Goal: Task Accomplishment & Management: Complete application form

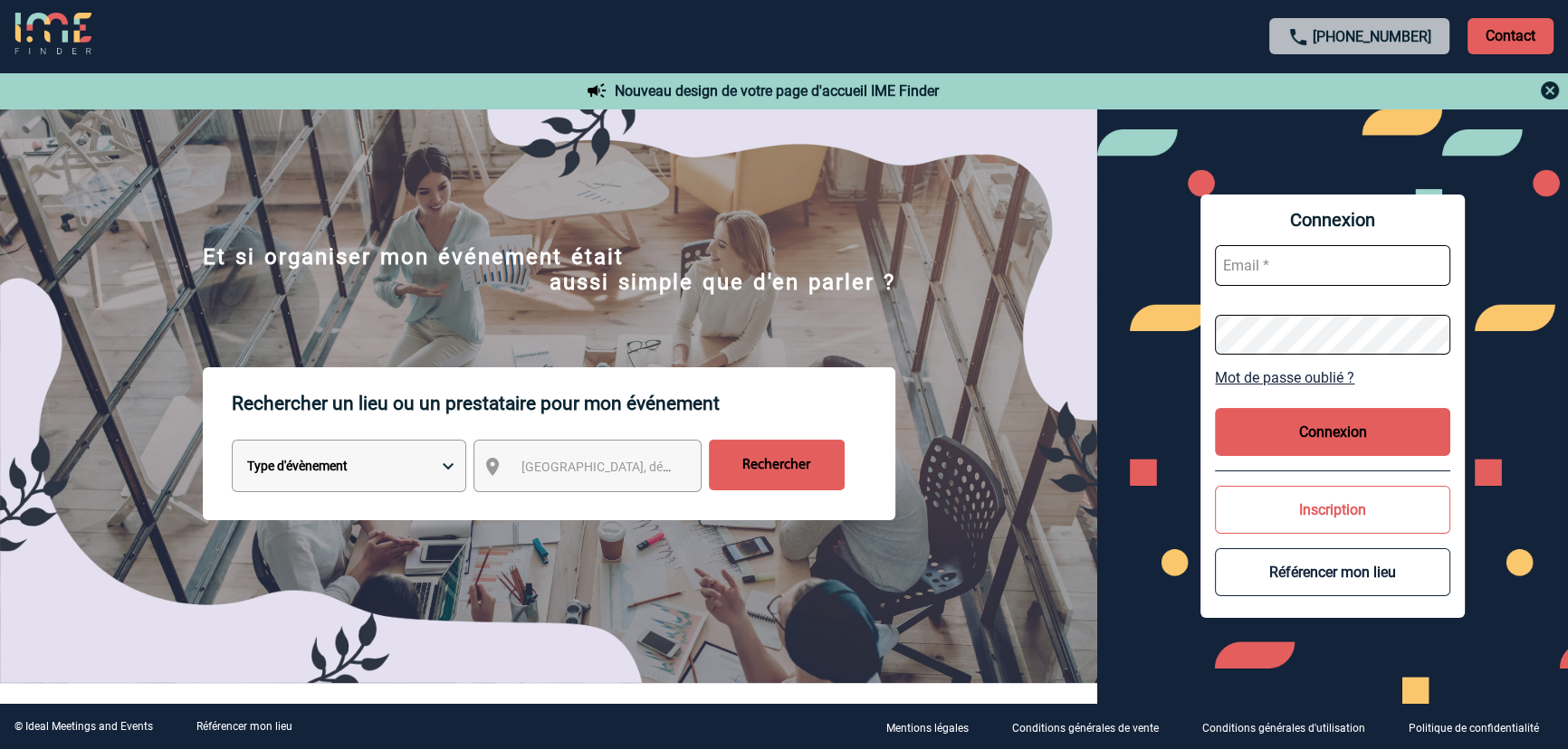
type input "gvacher@ime-groupe.com"
click at [1323, 426] on button "Connexion" at bounding box center [1333, 432] width 235 height 48
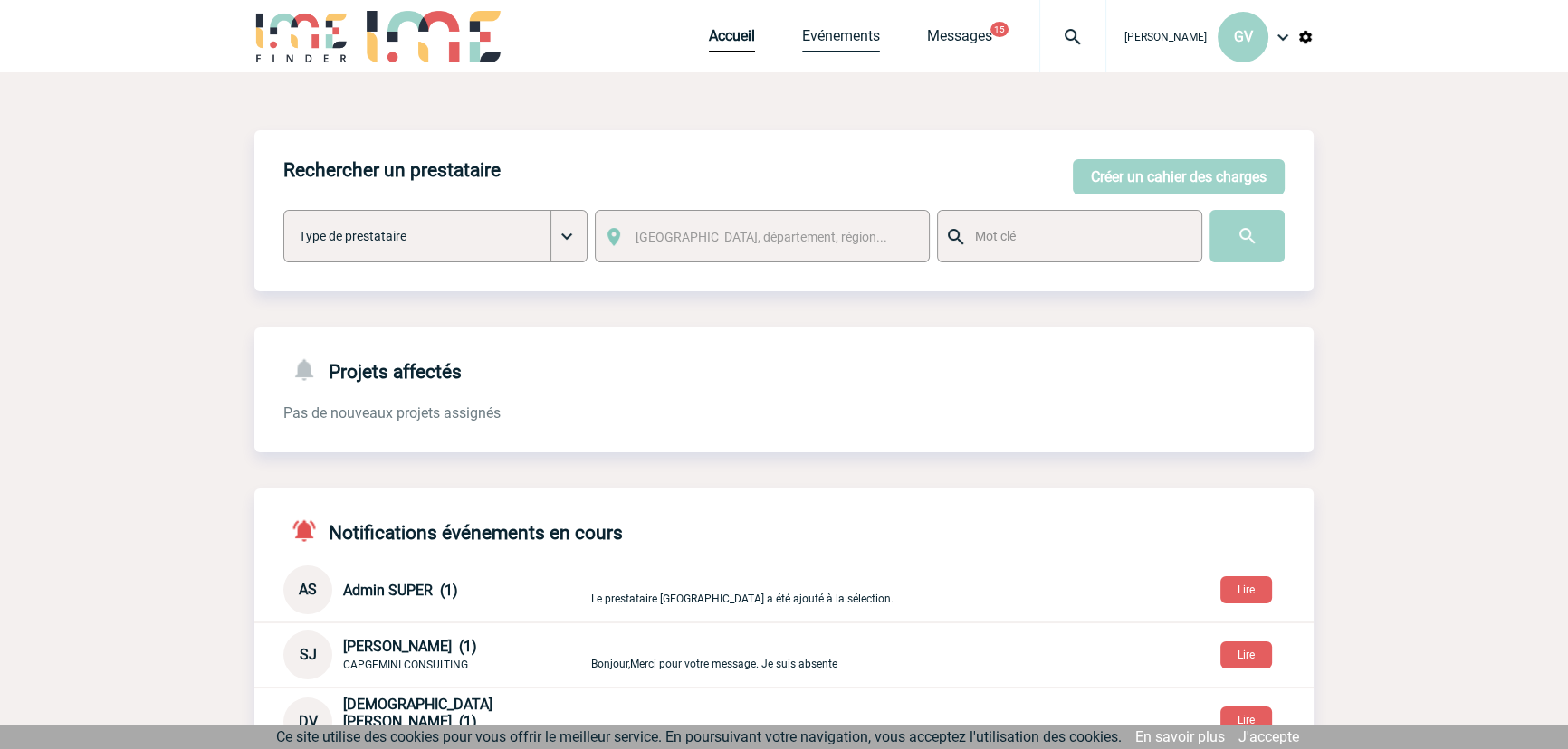
click at [853, 45] on link "Evénements" at bounding box center [840, 40] width 78 height 26
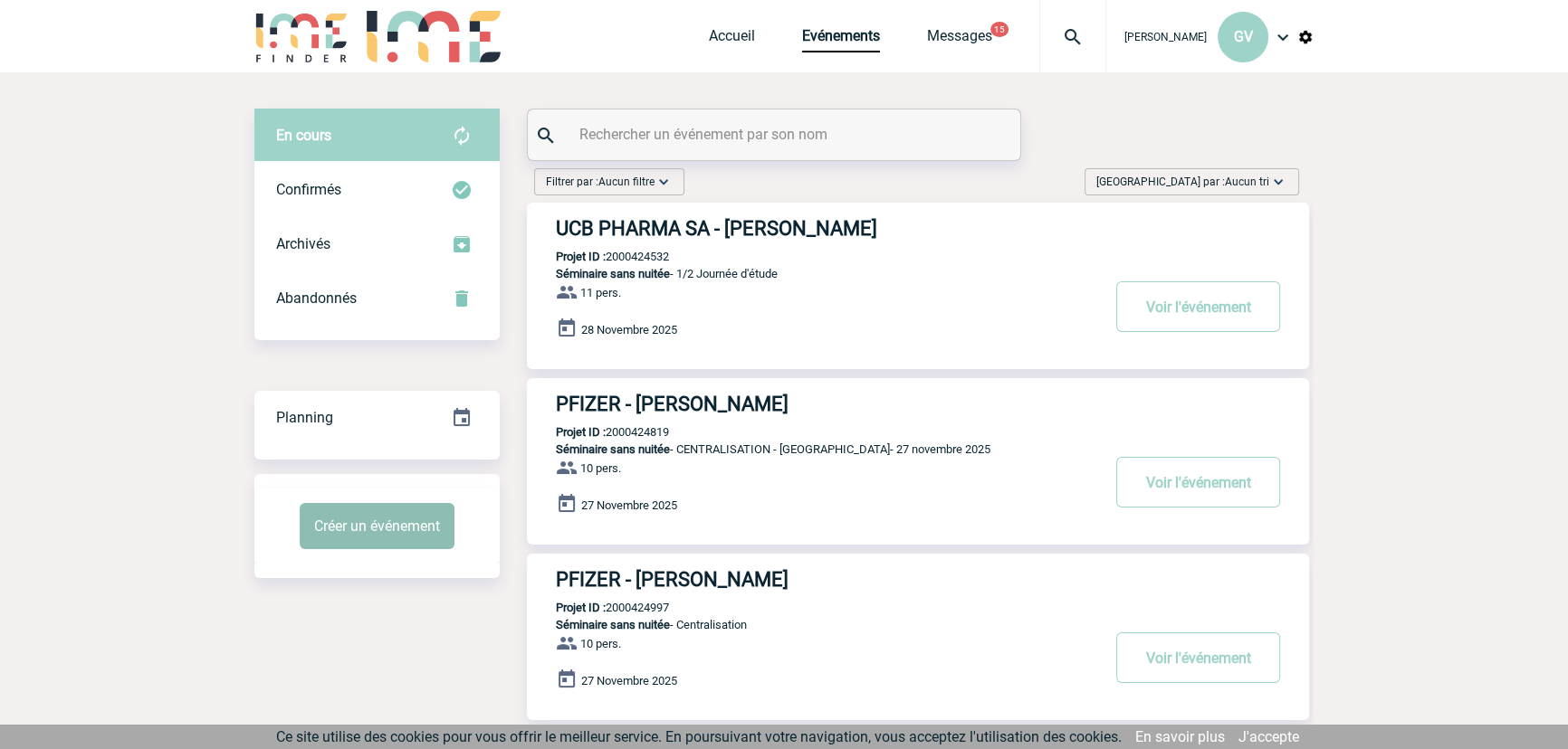
click at [380, 547] on button "Créer un événement" at bounding box center [377, 526] width 155 height 46
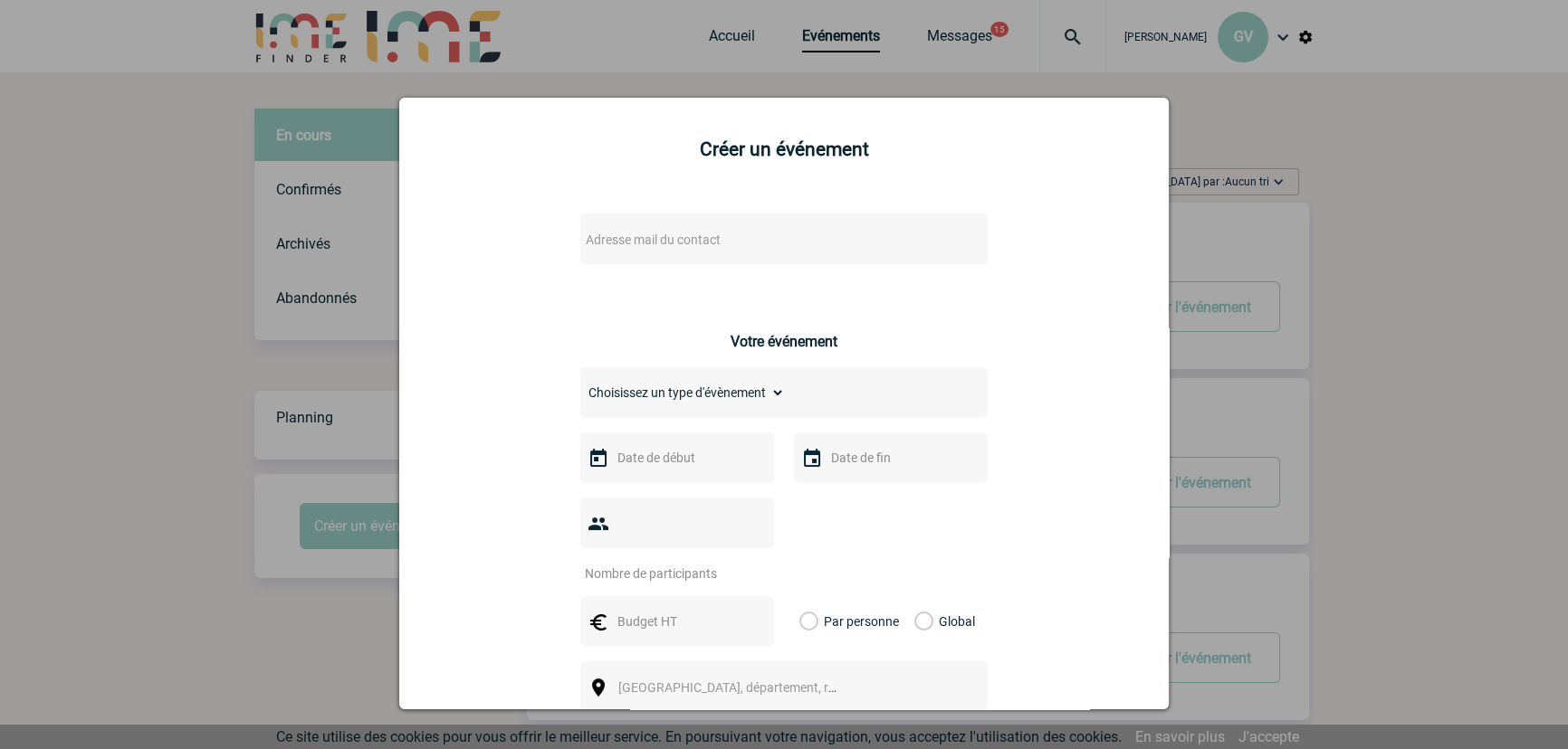
click at [679, 218] on div "Adresse mail du contact" at bounding box center [784, 238] width 408 height 50
click at [678, 237] on span "Adresse mail du contact" at bounding box center [653, 240] width 135 height 15
type input "[EMAIL_ADDRESS][DOMAIN_NAME]"
drag, startPoint x: 795, startPoint y: 273, endPoint x: 470, endPoint y: 240, distance: 326.7
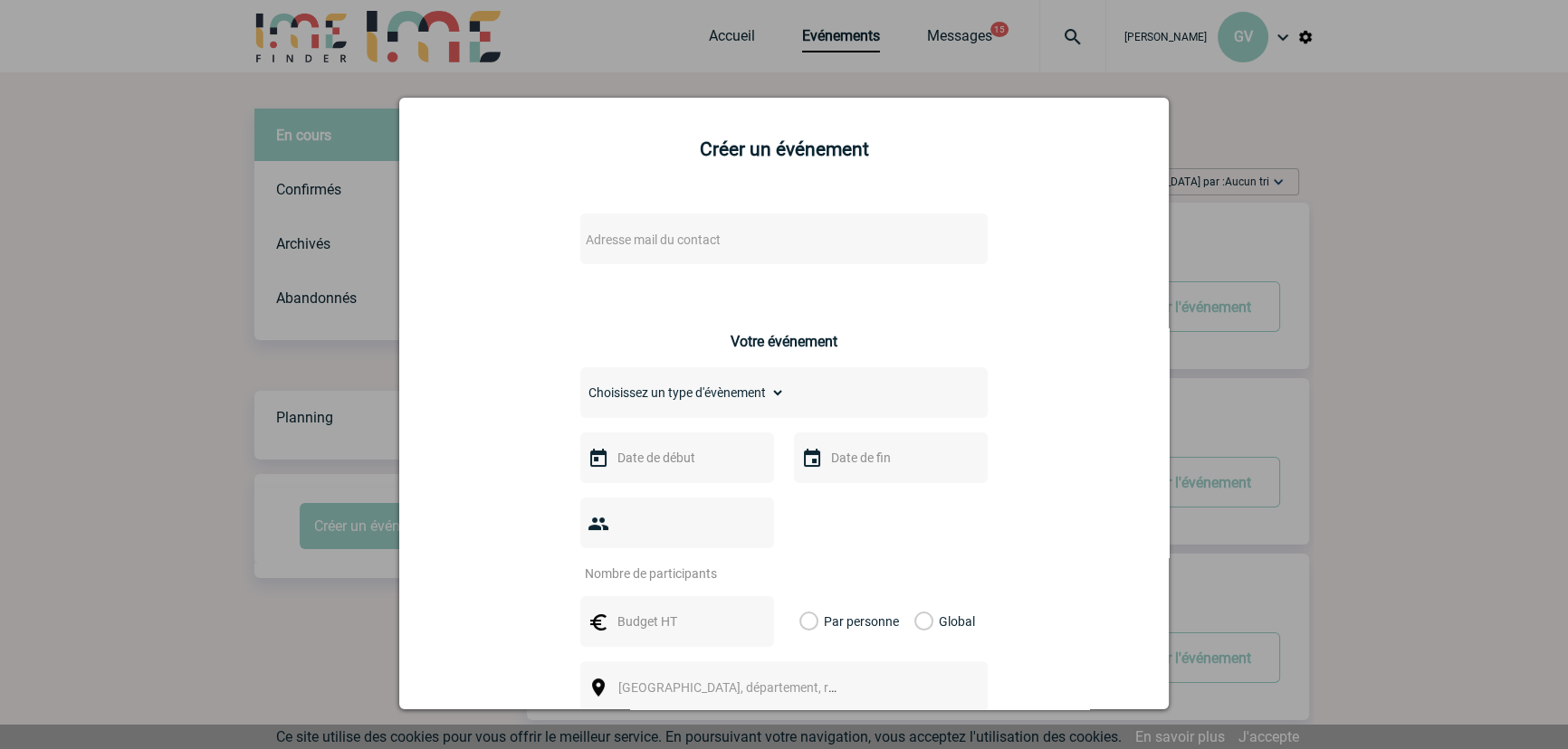
drag, startPoint x: 519, startPoint y: 228, endPoint x: 825, endPoint y: 224, distance: 306.0
click at [825, 224] on div "Adresse mail du contact" at bounding box center [784, 238] width 408 height 50
click at [722, 238] on span "Adresse mail du contact" at bounding box center [737, 240] width 317 height 26
click at [789, 267] on input "pierre.chapotot@capgemini.com" at bounding box center [731, 270] width 308 height 27
drag, startPoint x: 806, startPoint y: 270, endPoint x: 803, endPoint y: 282, distance: 12.4
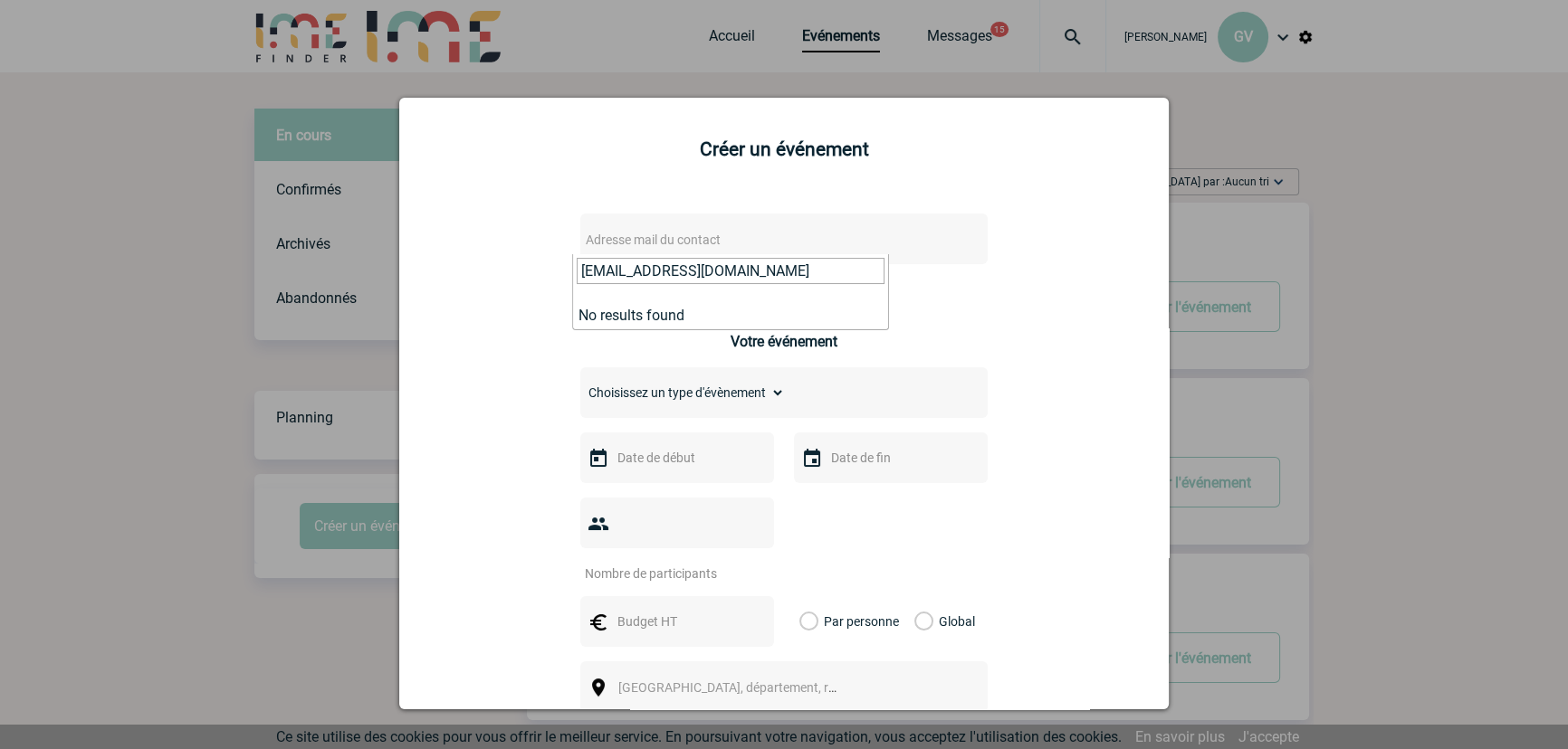
click at [803, 282] on input "pierre.chapotot@capgemini.com" at bounding box center [731, 270] width 308 height 27
type input "pierre.chapotot@capgemini.com"
drag, startPoint x: 805, startPoint y: 271, endPoint x: 568, endPoint y: 268, distance: 237.0
click at [1277, 280] on div at bounding box center [784, 374] width 1568 height 749
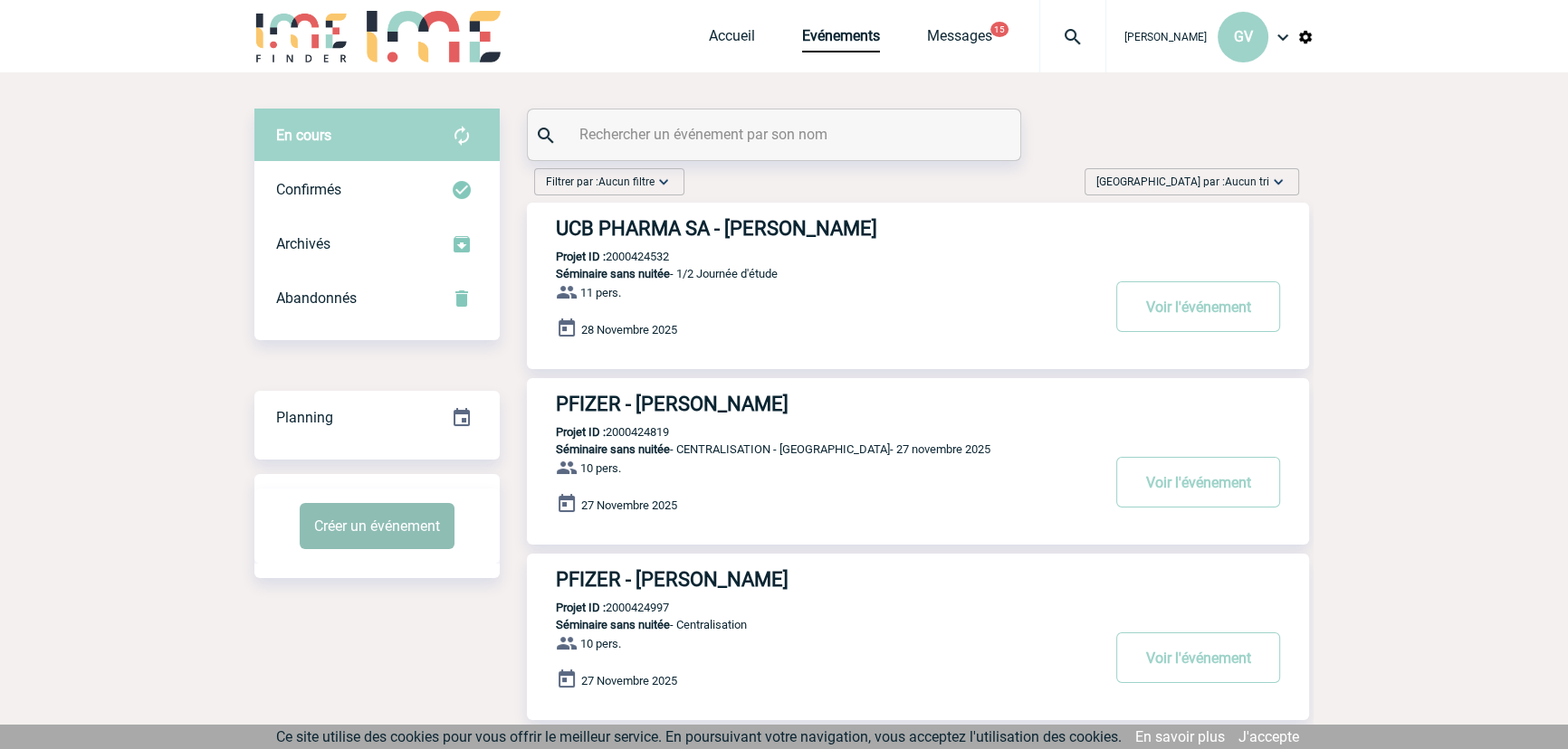
click at [393, 518] on button "Créer un événement" at bounding box center [377, 526] width 155 height 46
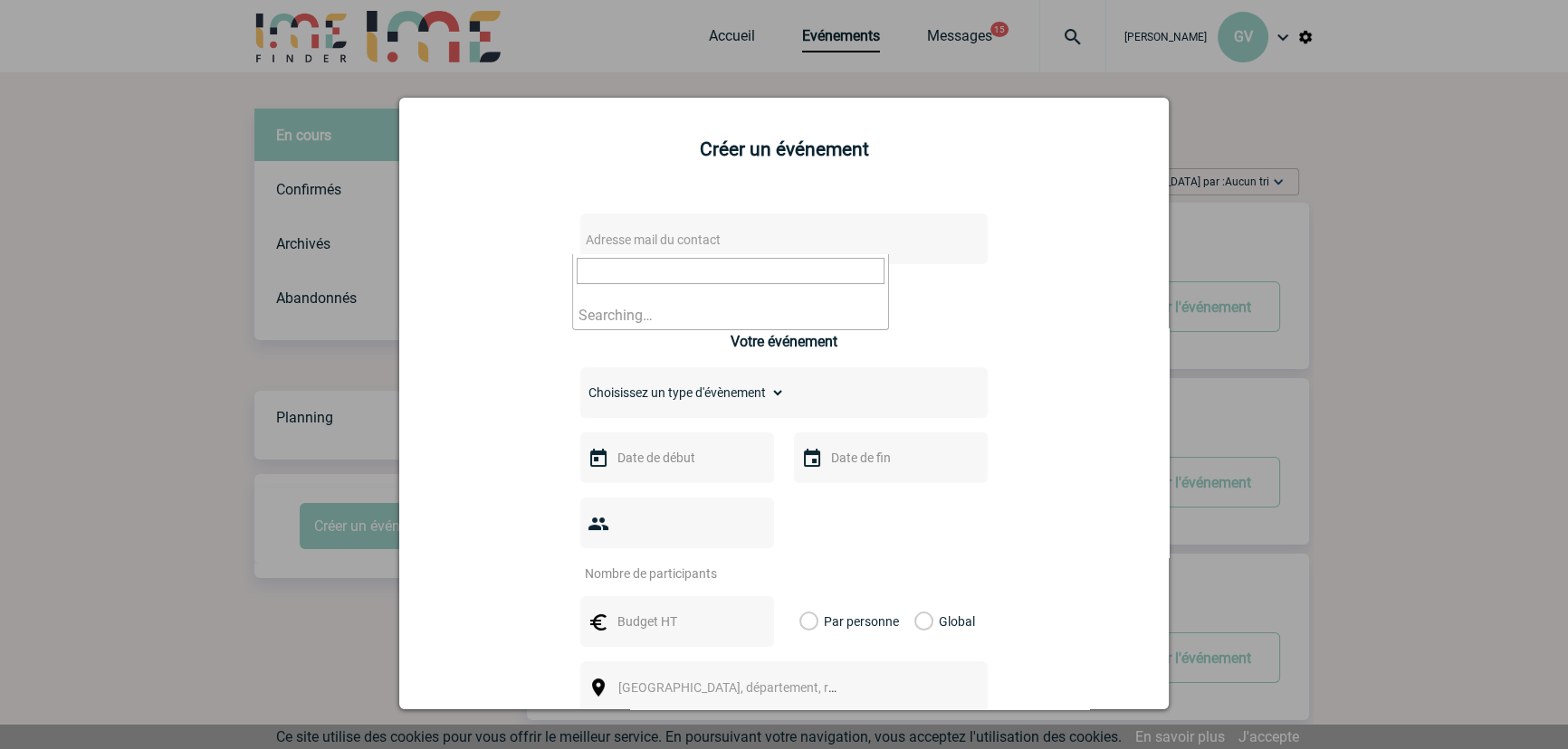
click at [674, 234] on span "Adresse mail du contact" at bounding box center [653, 240] width 135 height 15
click at [673, 252] on span "Adresse mail du contact" at bounding box center [737, 240] width 317 height 26
click at [681, 251] on span "Adresse mail du contact" at bounding box center [737, 240] width 317 height 26
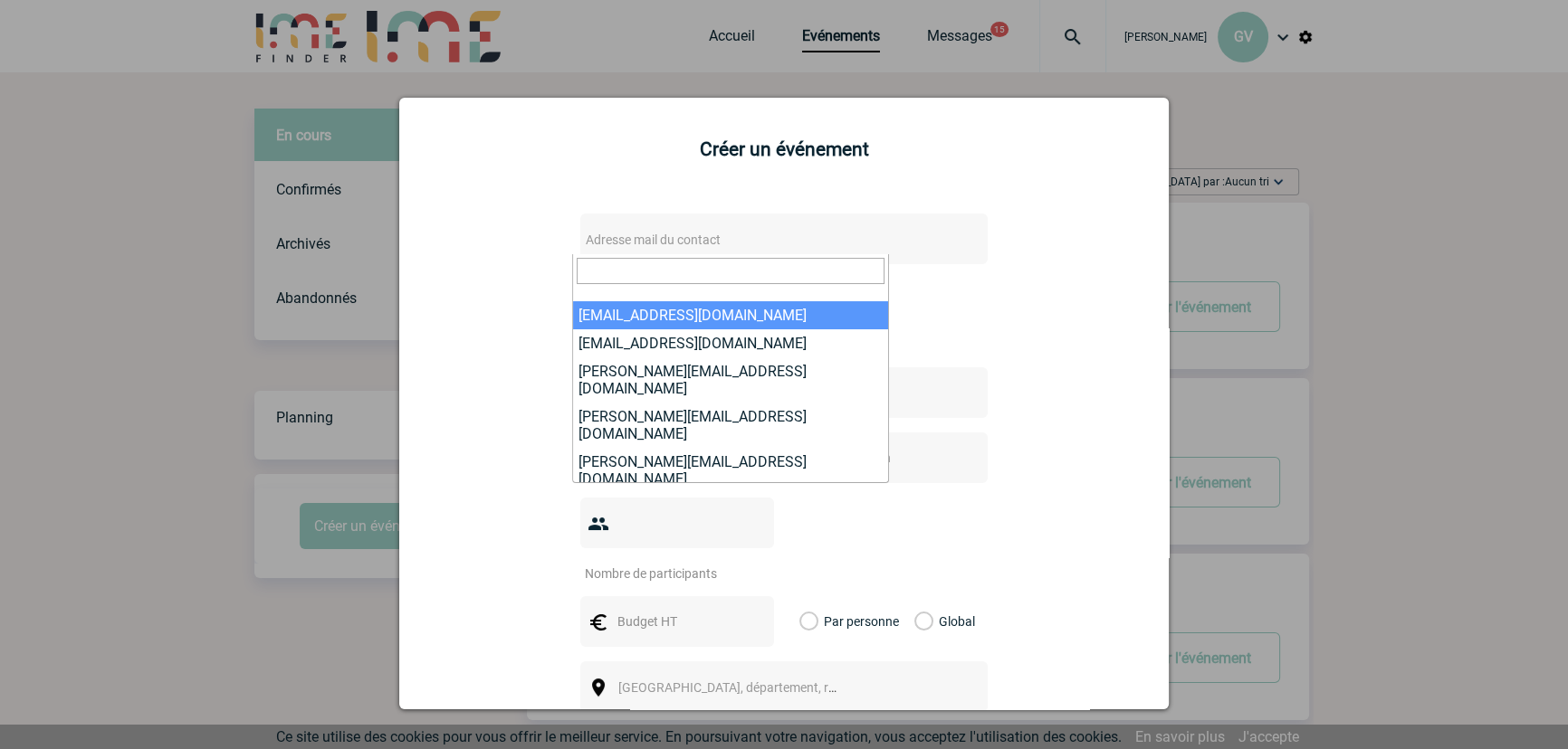
type input "[EMAIL_ADDRESS][DOMAIN_NAME]"
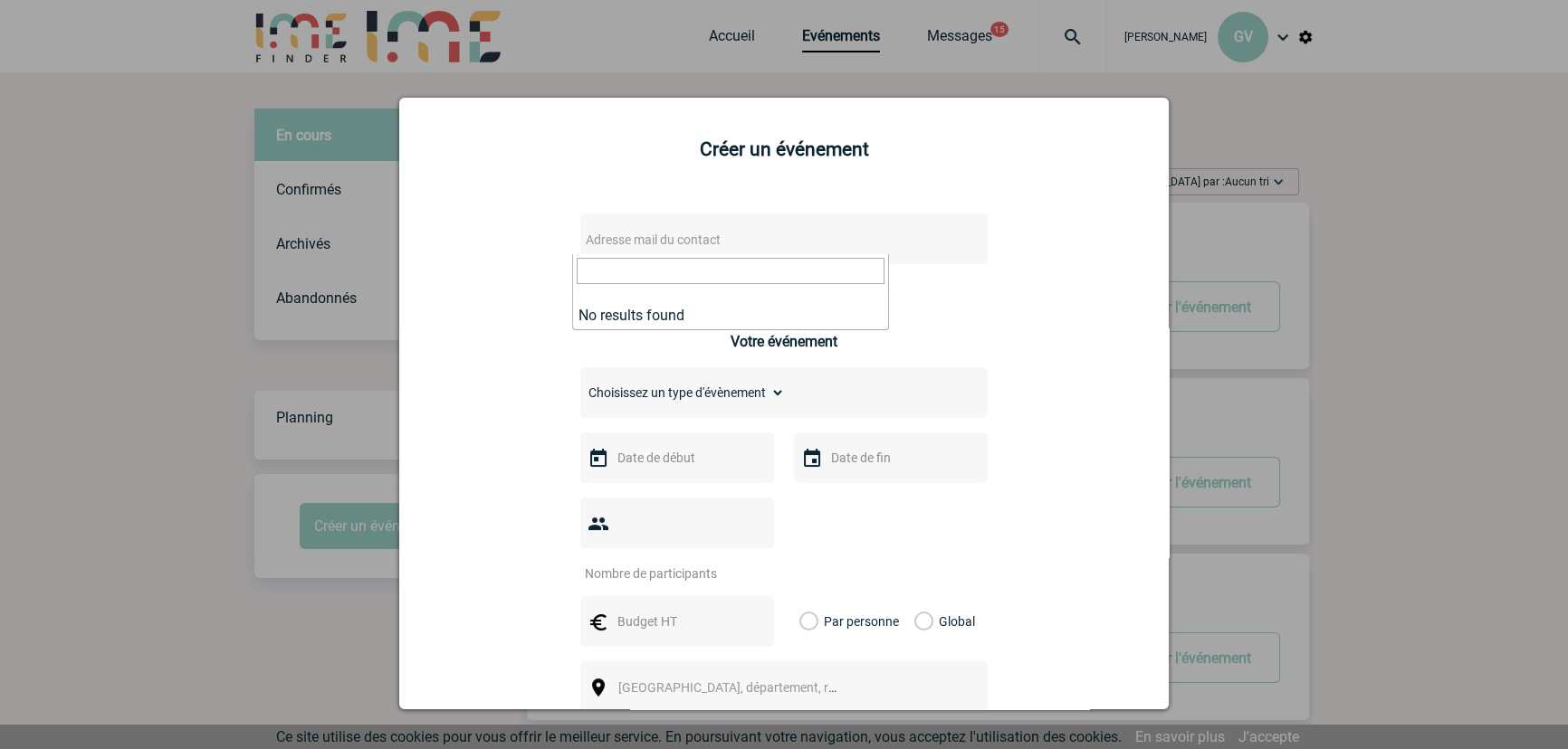
click at [1428, 187] on div at bounding box center [784, 374] width 1568 height 749
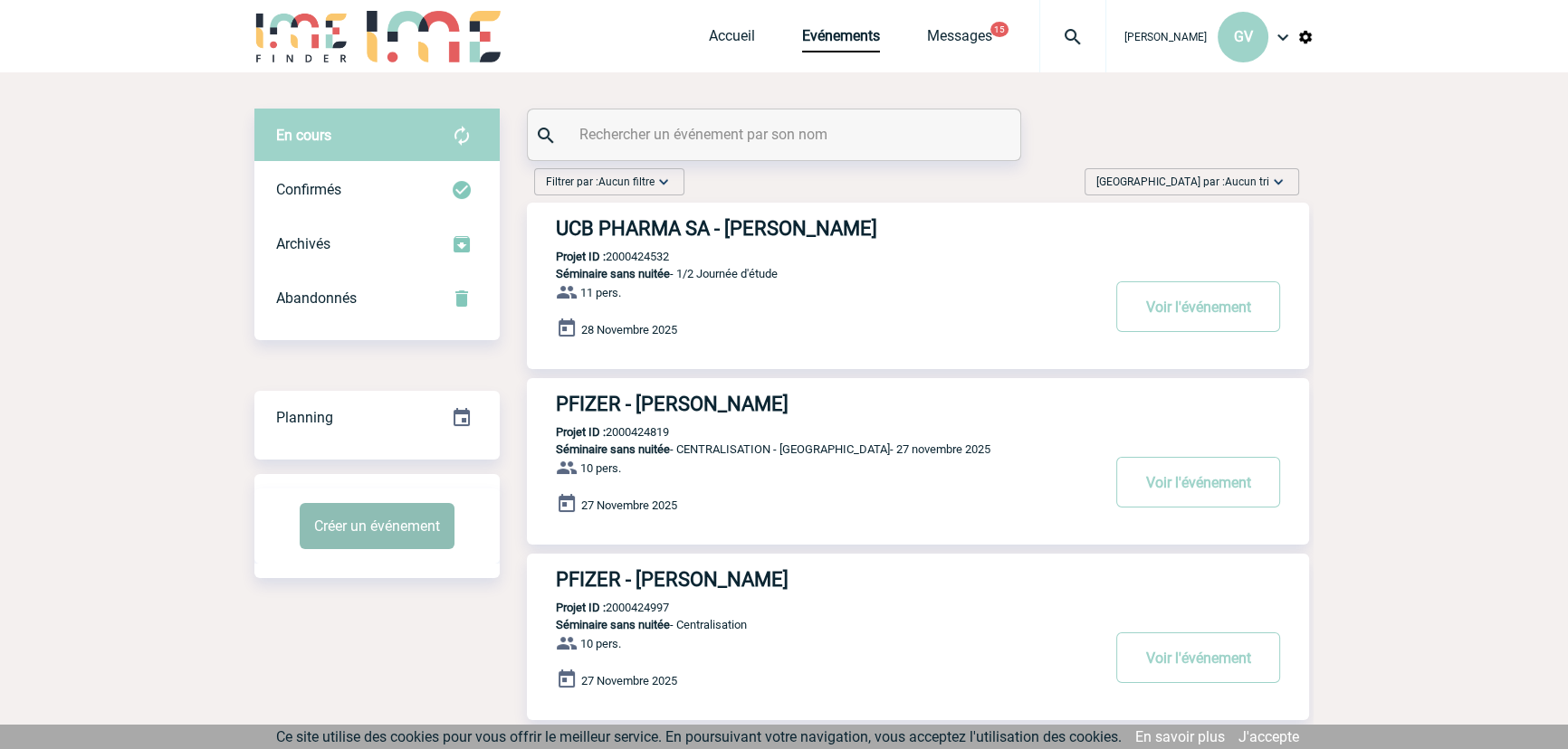
click at [409, 531] on button "Créer un événement" at bounding box center [377, 526] width 155 height 46
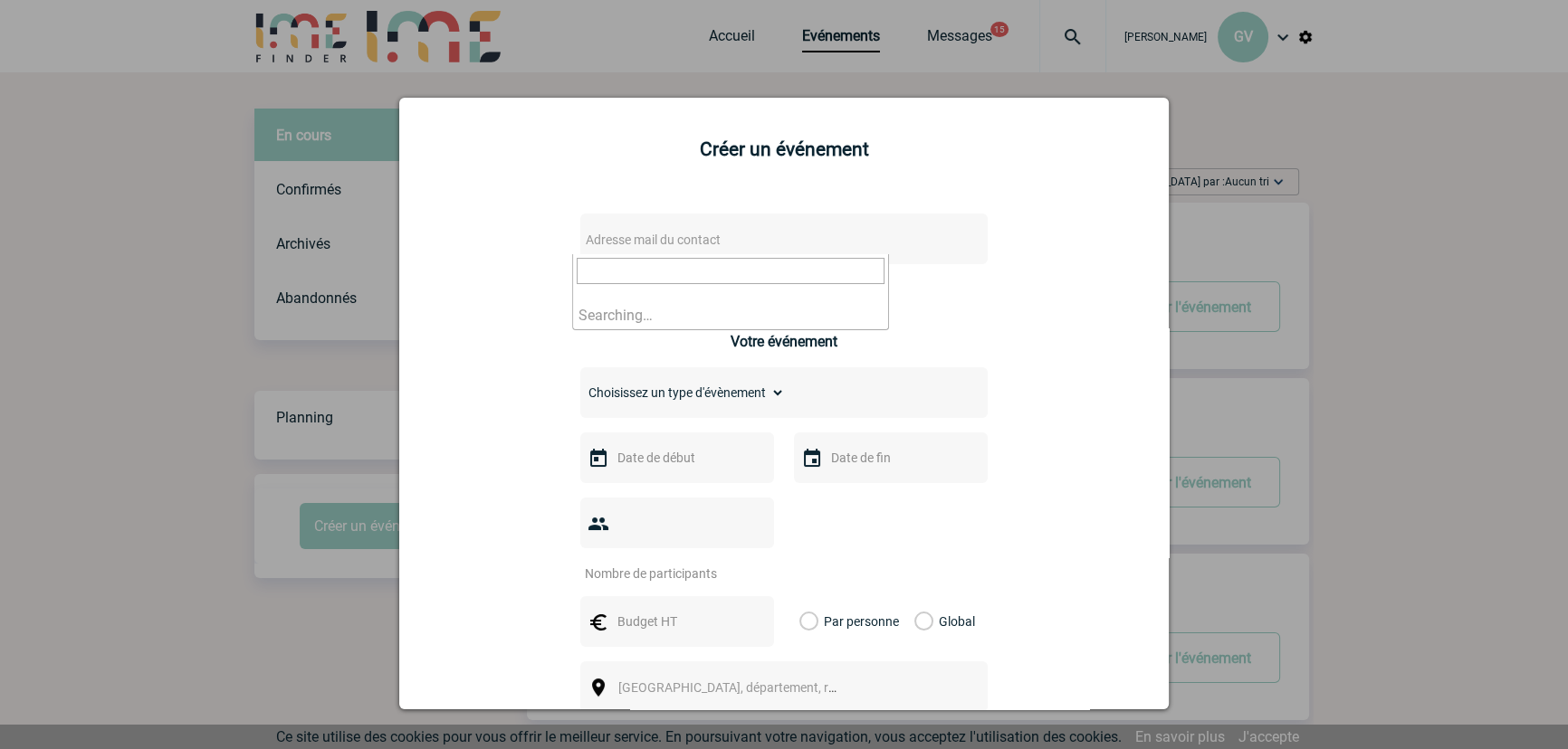
click at [696, 238] on span "Adresse mail du contact" at bounding box center [653, 240] width 135 height 15
type input "[EMAIL_ADDRESS][DOMAIN_NAME]"
drag, startPoint x: 812, startPoint y: 269, endPoint x: 301, endPoint y: 295, distance: 511.7
click at [1491, 355] on div at bounding box center [784, 374] width 1568 height 749
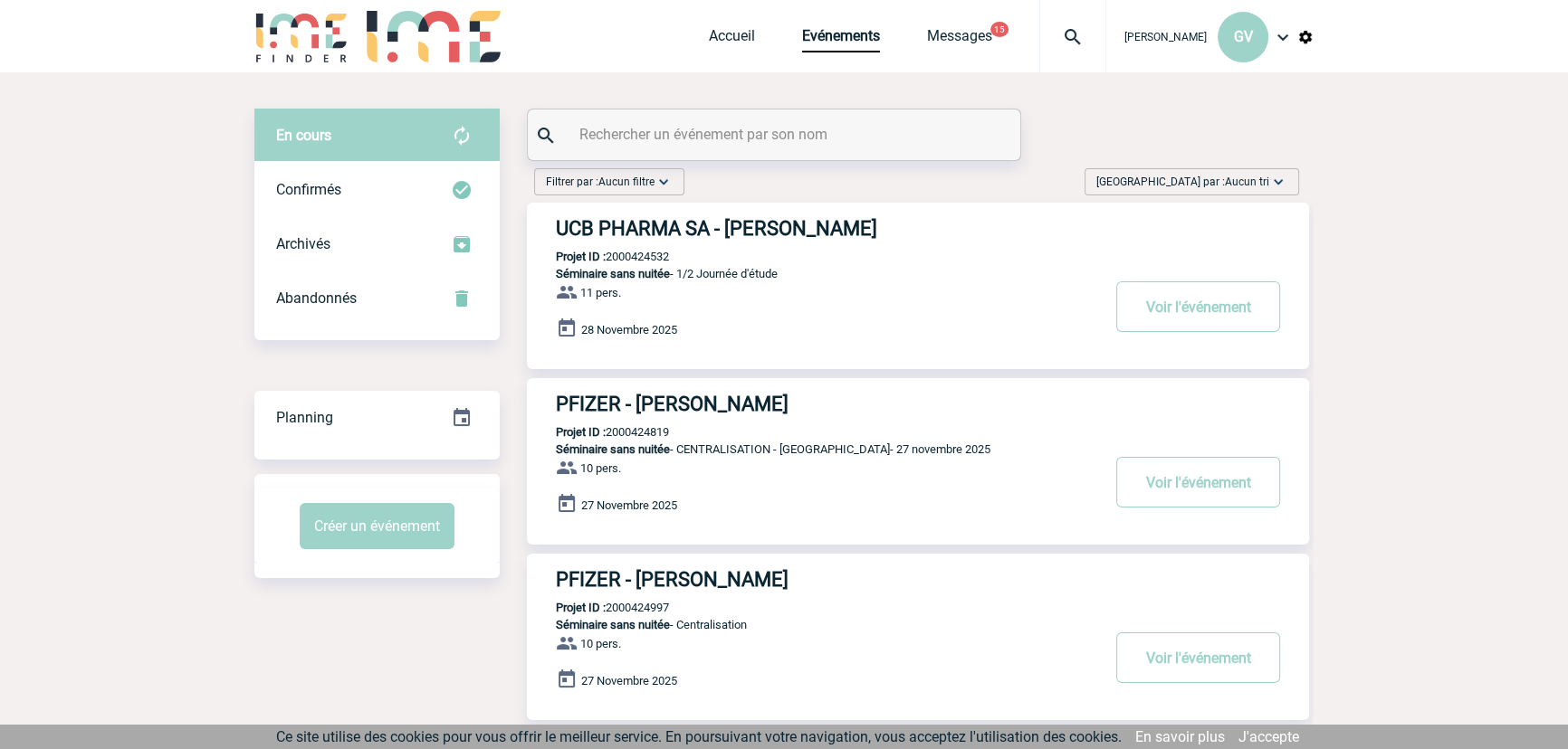
click at [1150, 193] on div "Filtrer par : Aucun filtre Aucun filtre Prise de brief Recherche & Sélection Pr…" at bounding box center [917, 186] width 780 height 35
click at [423, 528] on button "Créer un événement" at bounding box center [377, 526] width 155 height 46
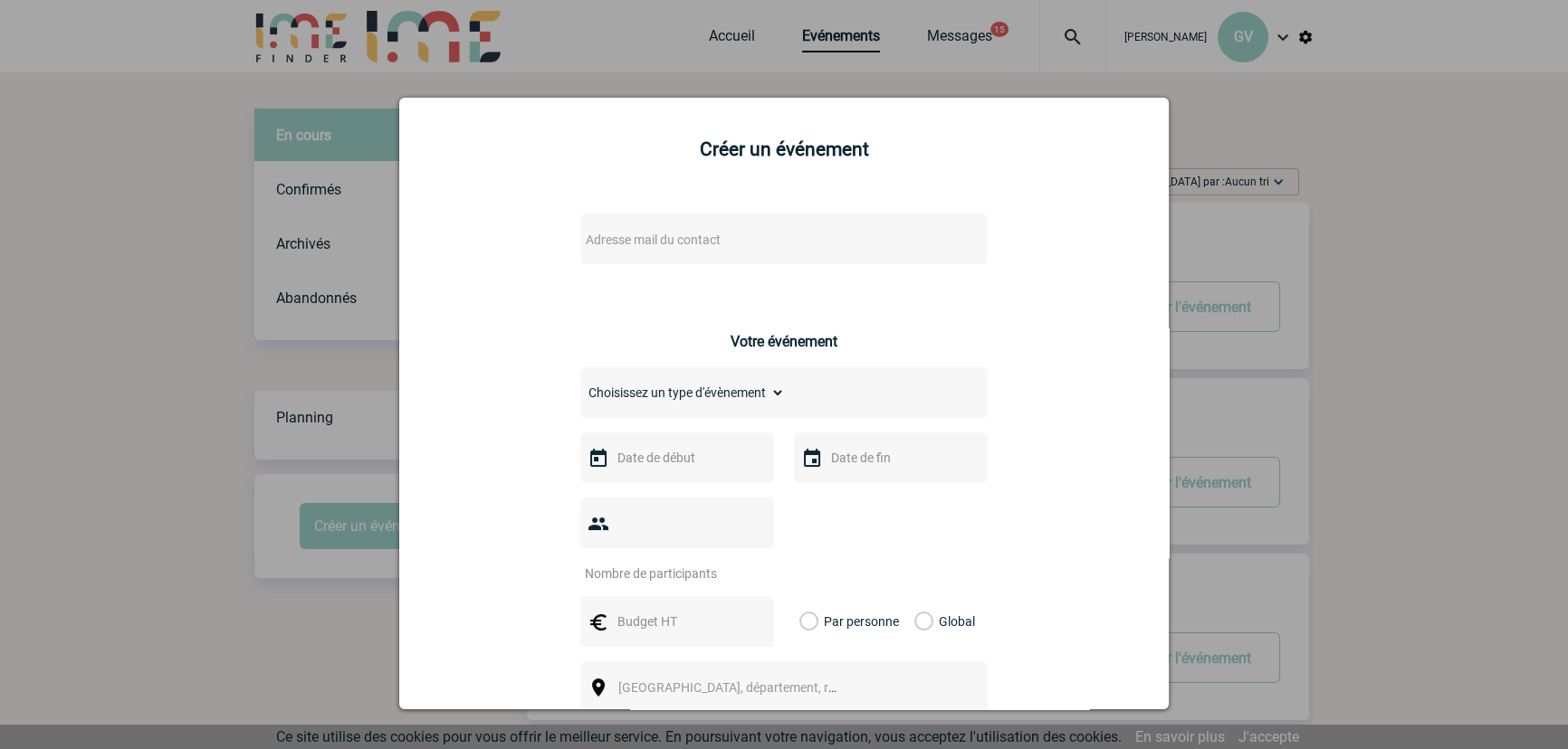
click at [684, 233] on span "Adresse mail du contact" at bounding box center [737, 240] width 317 height 26
type input "[EMAIL_ADDRESS][DOMAIN_NAME]"
click at [1410, 321] on div at bounding box center [784, 374] width 1568 height 749
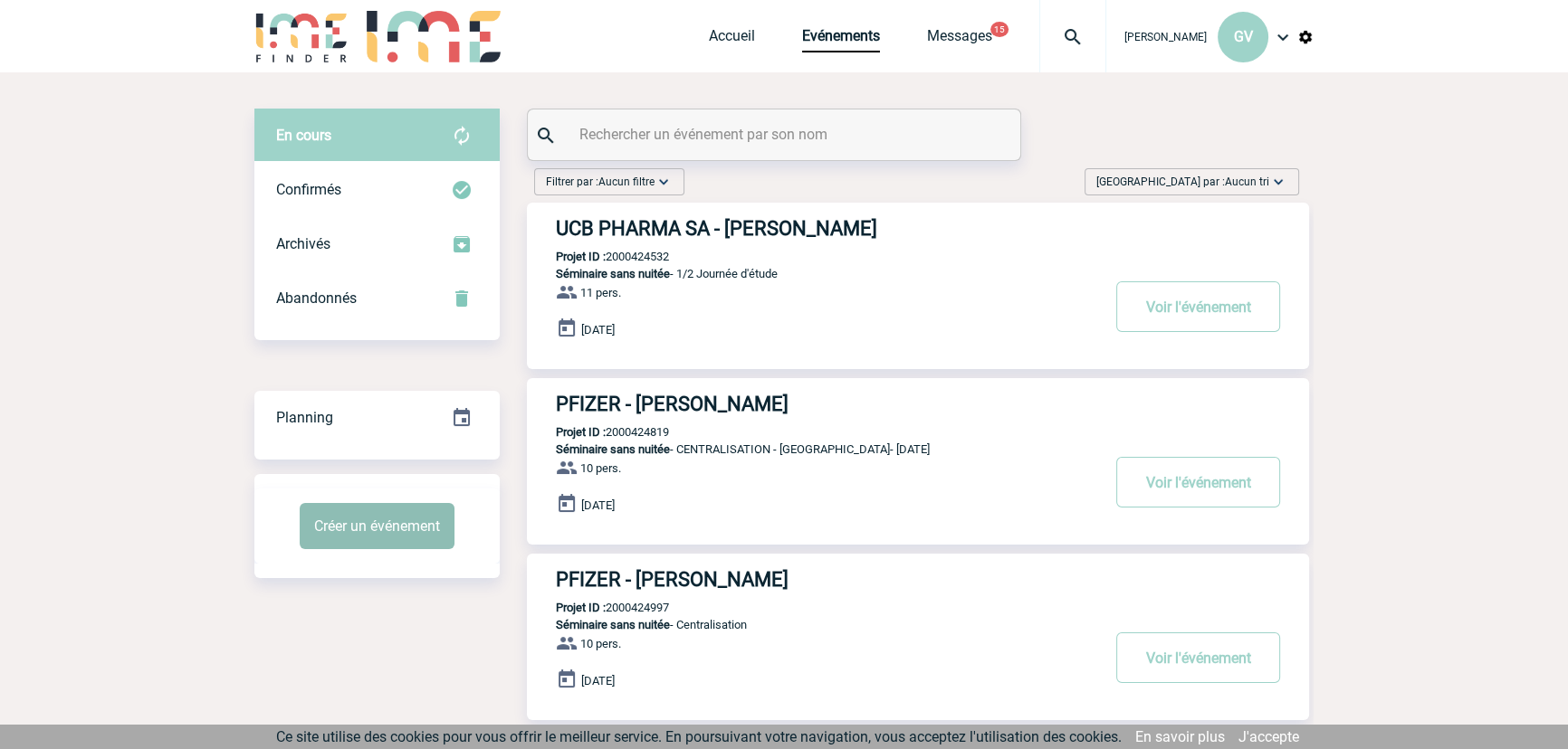
click at [442, 524] on button "Créer un événement" at bounding box center [377, 526] width 155 height 46
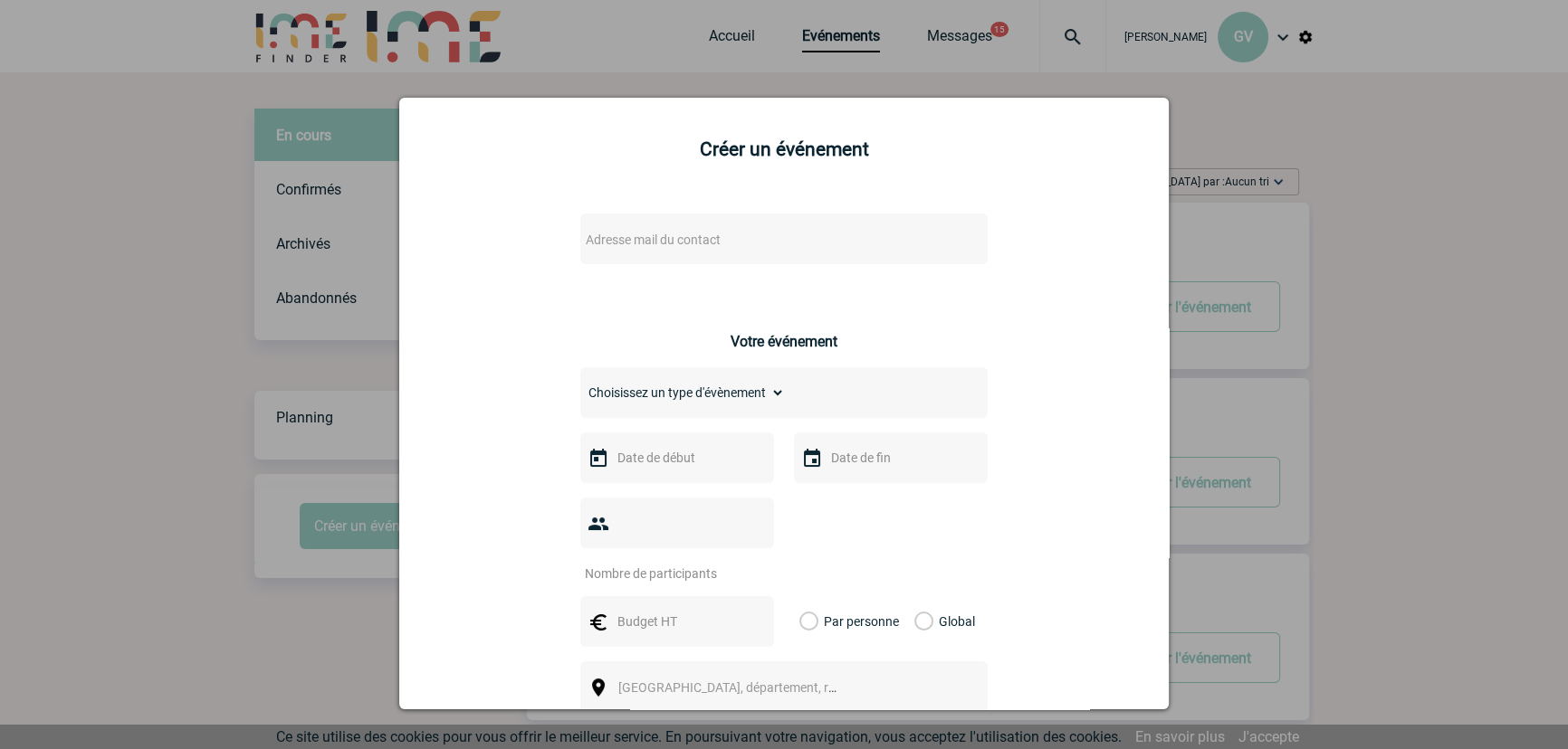
click at [855, 235] on span "Adresse mail du contact" at bounding box center [737, 240] width 317 height 26
type input "[EMAIL_ADDRESS][DOMAIN_NAME]"
drag, startPoint x: 805, startPoint y: 267, endPoint x: 503, endPoint y: 283, distance: 302.4
click at [1489, 167] on div at bounding box center [784, 374] width 1568 height 749
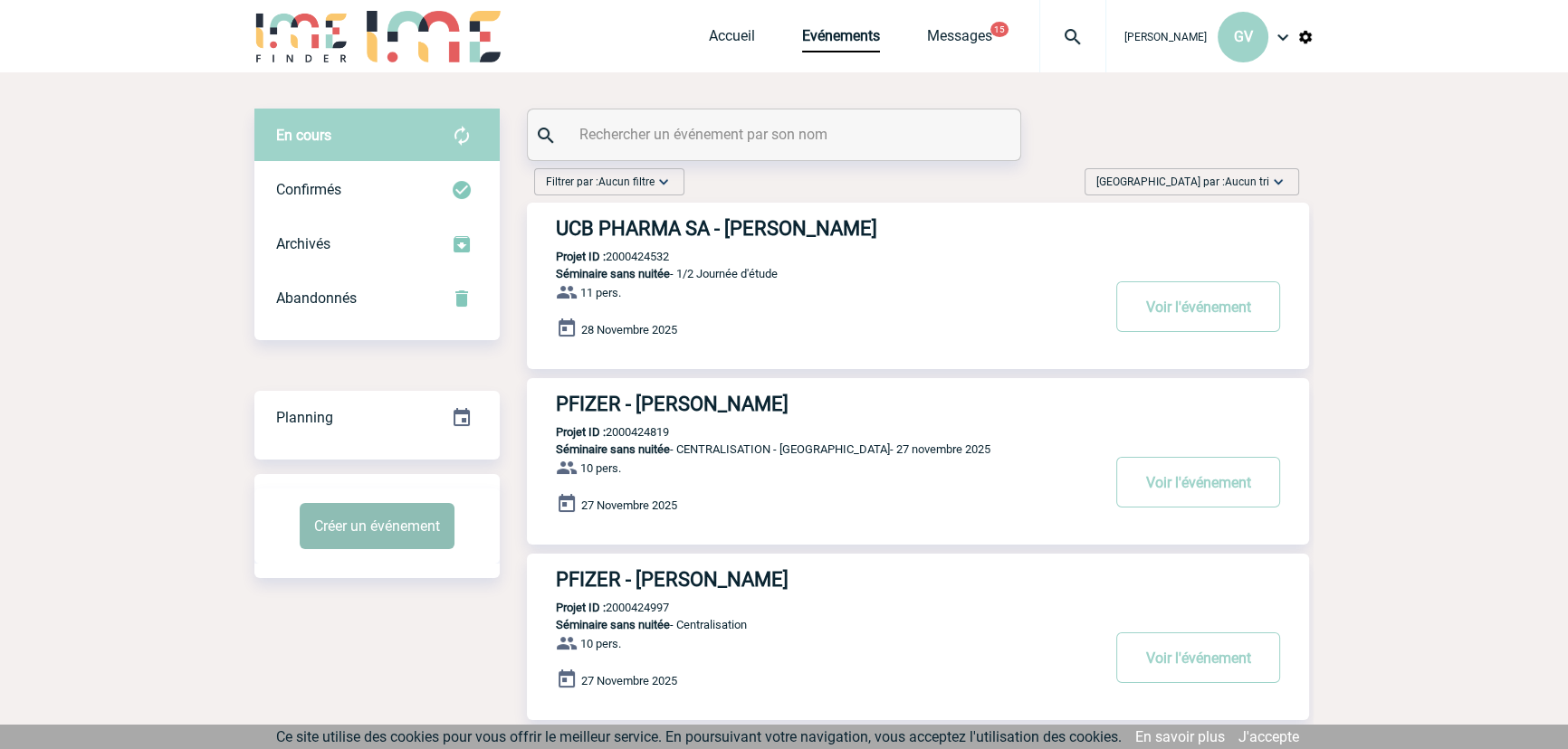
click at [415, 537] on button "Créer un événement" at bounding box center [377, 526] width 155 height 46
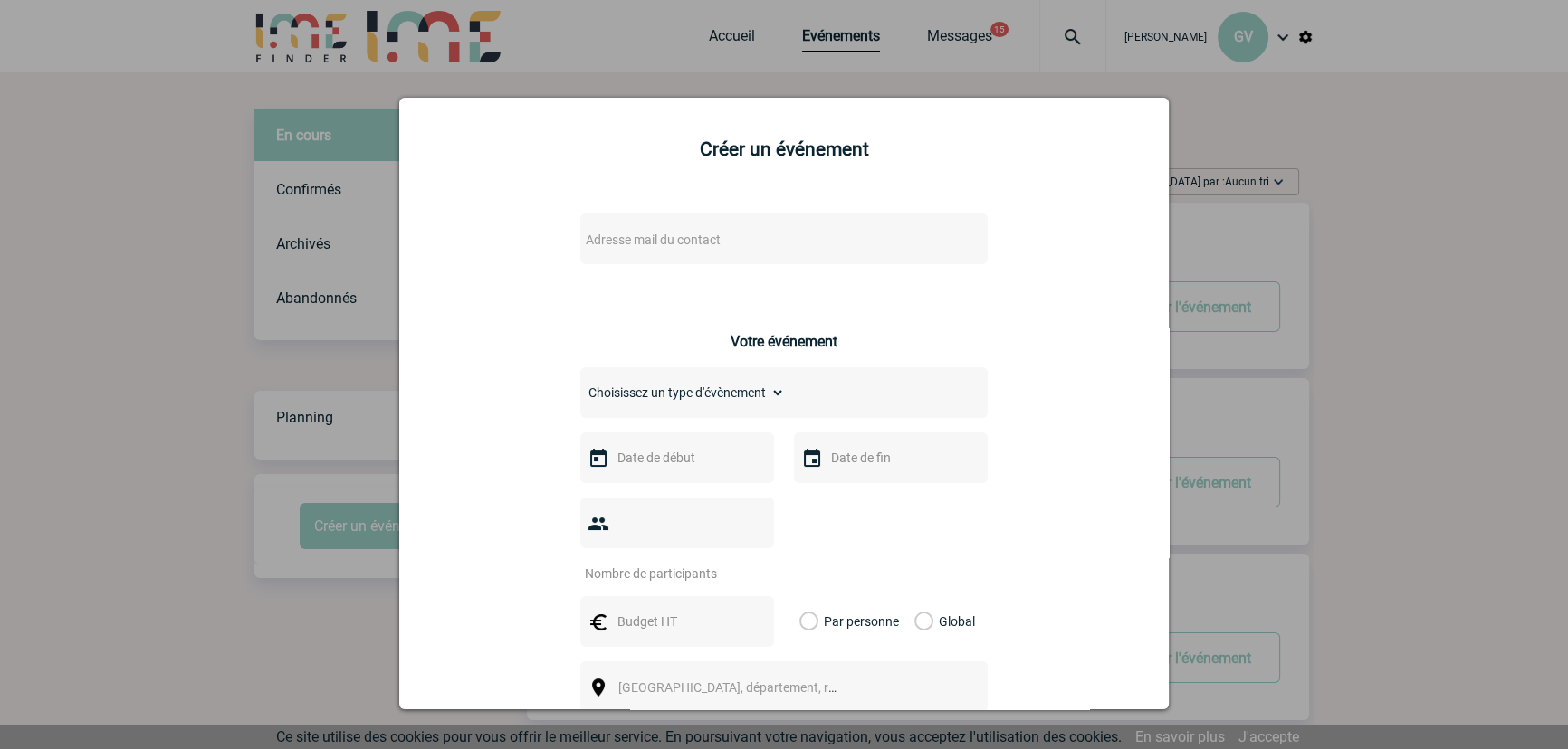
click at [697, 257] on div "Adresse mail du contact" at bounding box center [784, 238] width 408 height 50
click at [706, 251] on span "Adresse mail du contact" at bounding box center [737, 240] width 317 height 26
drag, startPoint x: 706, startPoint y: 251, endPoint x: 706, endPoint y: 268, distance: 17.0
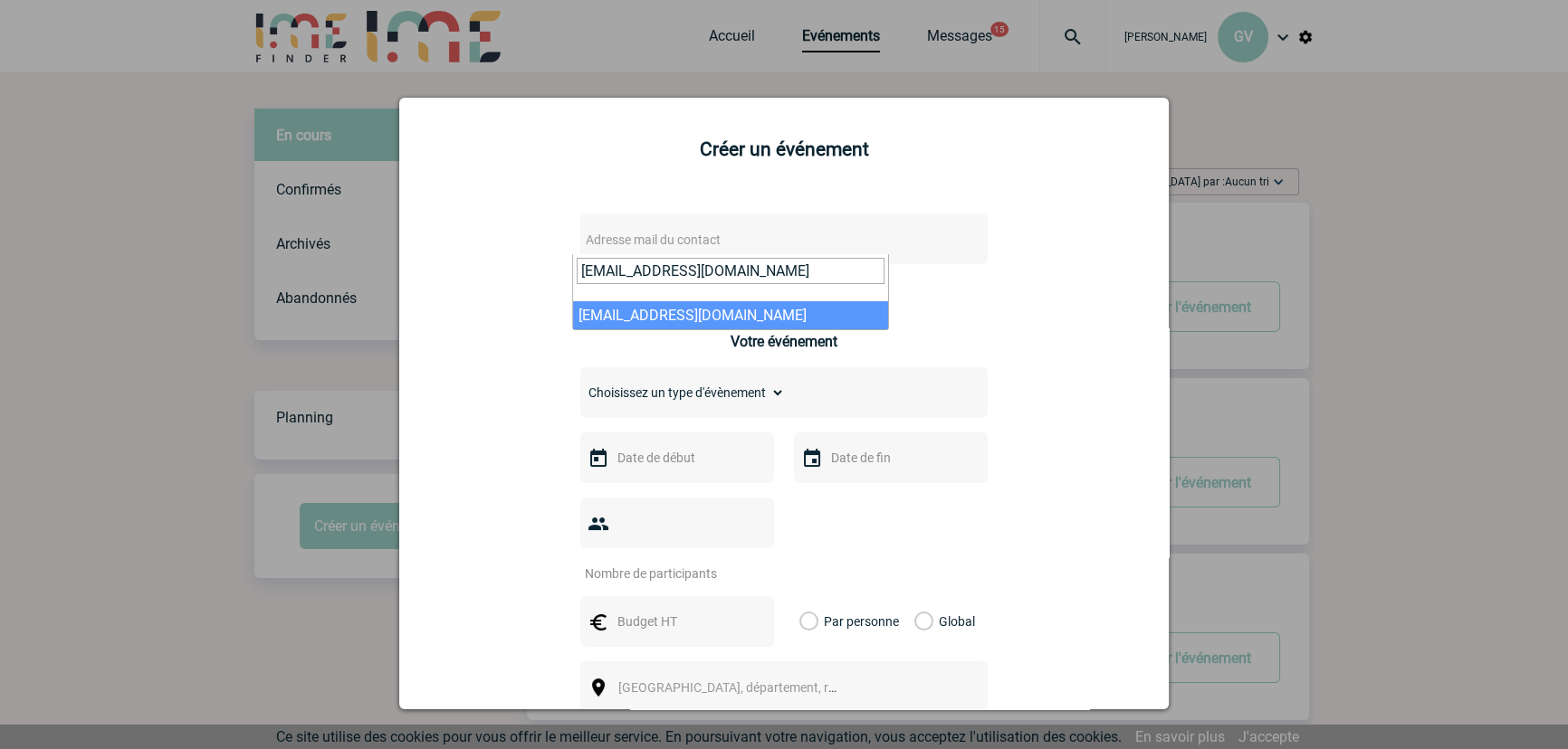
type input "[EMAIL_ADDRESS][DOMAIN_NAME]"
select select "132731"
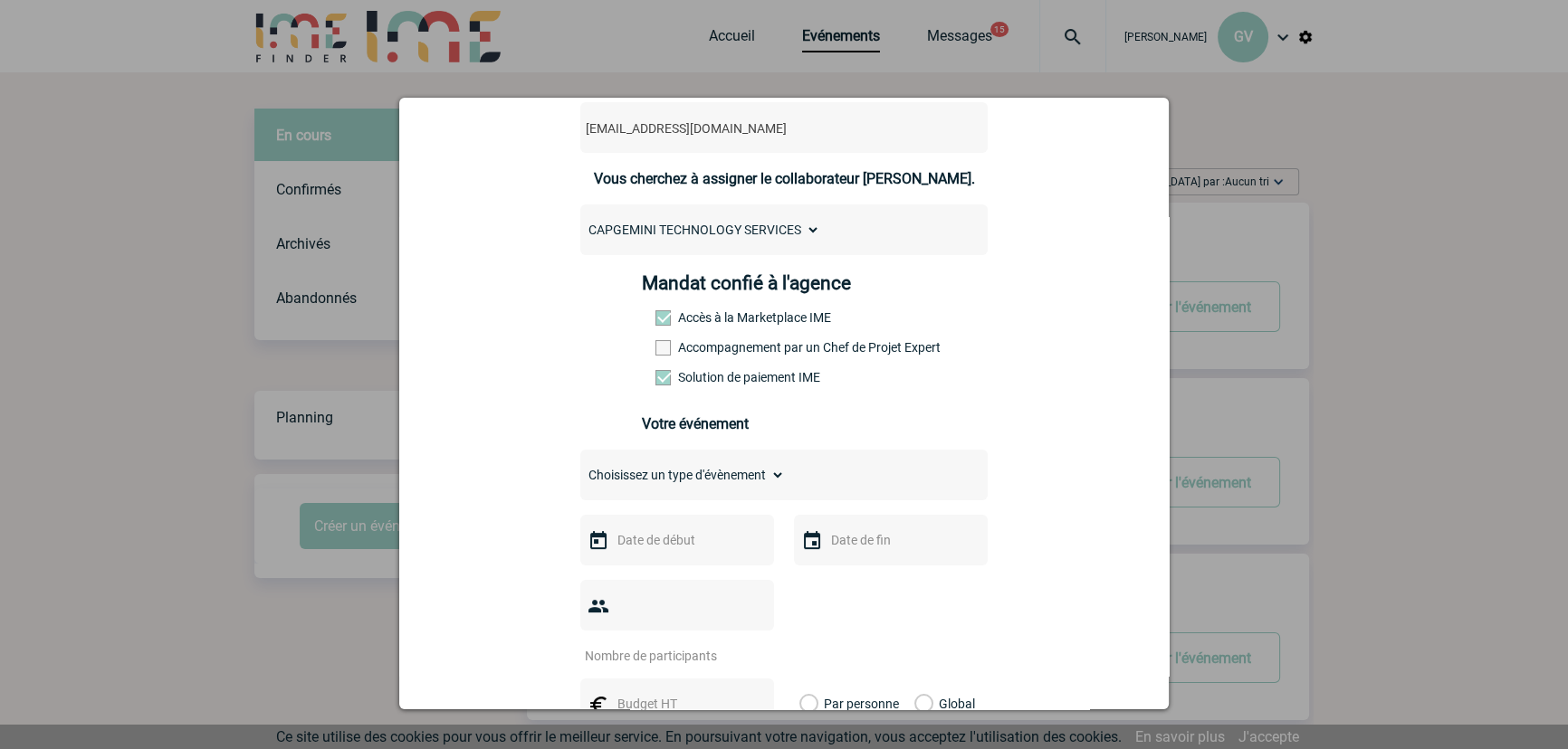
scroll to position [246, 0]
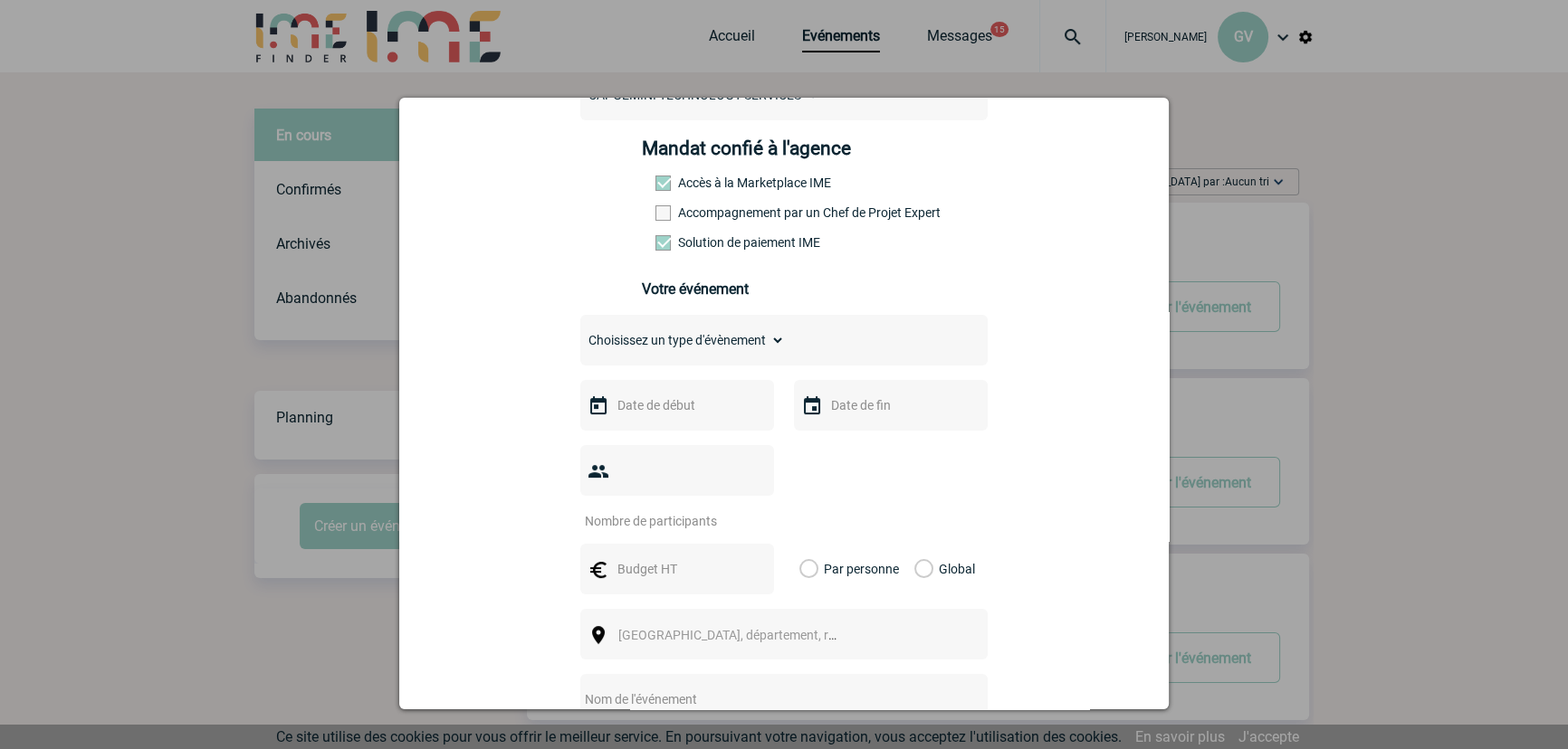
click at [688, 353] on select "Choisissez un type d'évènement Séminaire avec nuitée Séminaire sans nuitée Repa…" at bounding box center [682, 340] width 204 height 26
select select "5"
click at [581, 333] on select "Choisissez un type d'évènement Séminaire avec nuitée Séminaire sans nuitée Repa…" at bounding box center [682, 340] width 204 height 26
click at [692, 414] on input "text" at bounding box center [675, 406] width 125 height 24
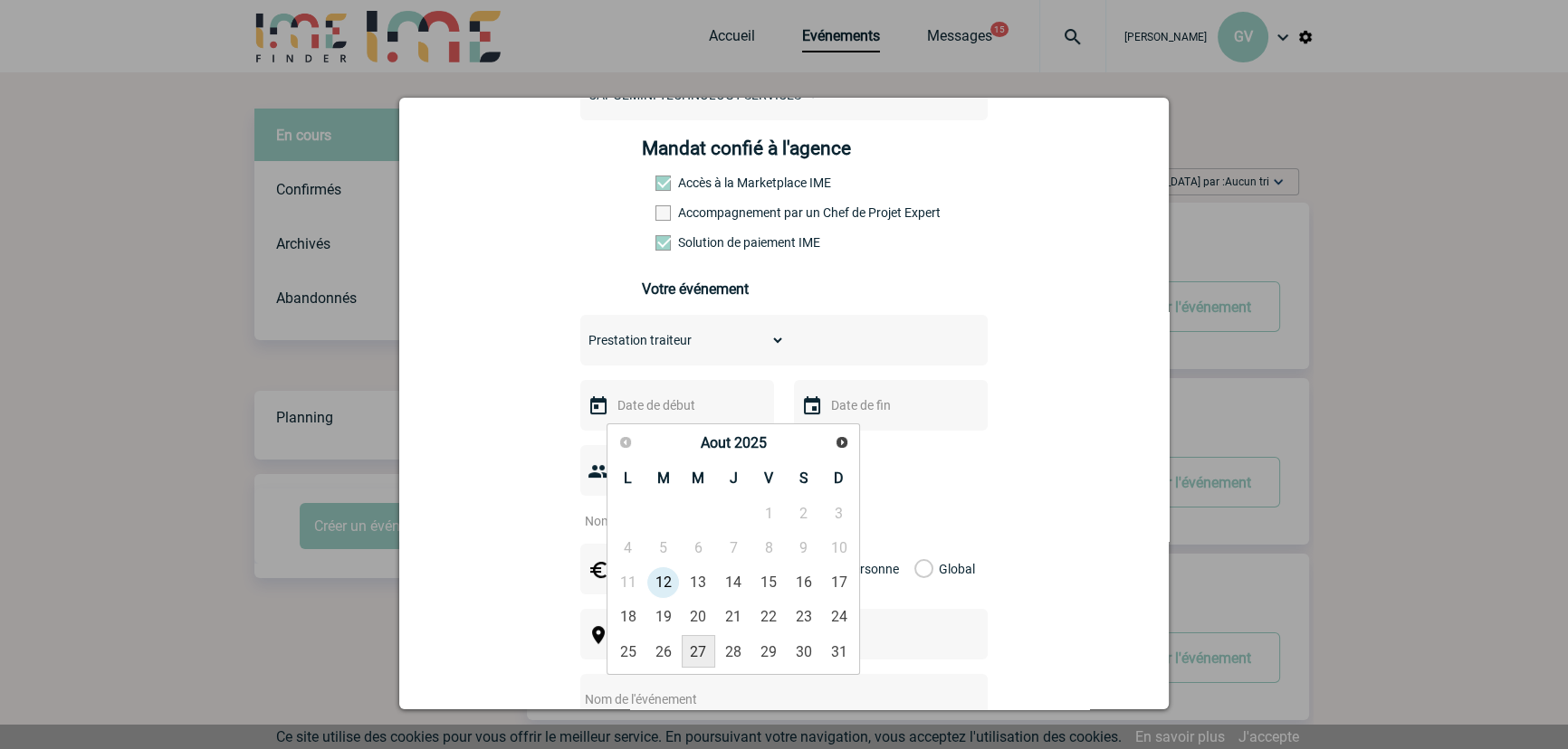
click at [697, 648] on link "27" at bounding box center [698, 651] width 34 height 33
type input "[DATE]"
click at [836, 424] on div at bounding box center [891, 405] width 194 height 50
click at [836, 417] on input "text" at bounding box center [889, 406] width 125 height 24
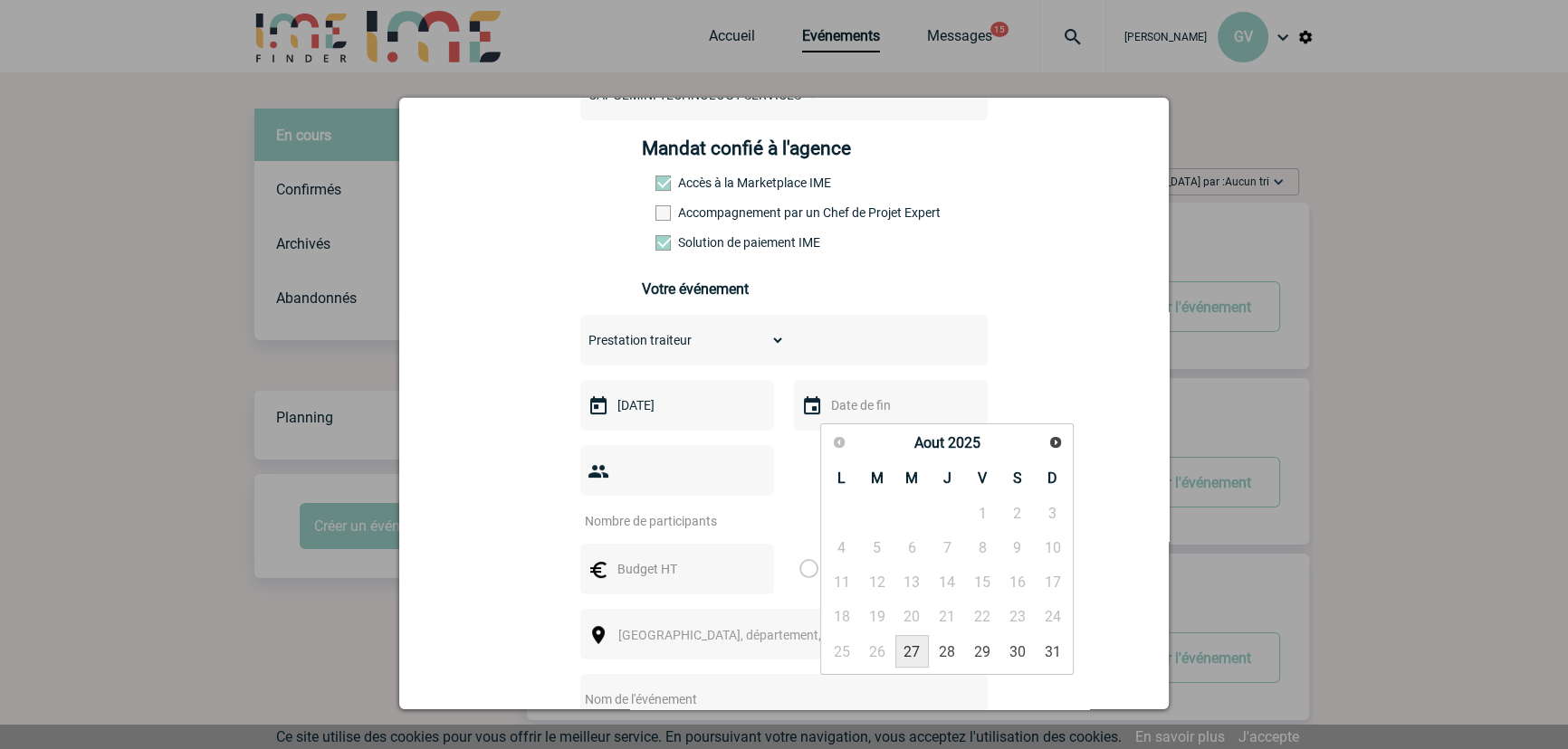
click at [918, 644] on link "27" at bounding box center [912, 651] width 34 height 33
type input "[DATE]"
click at [681, 509] on input "number" at bounding box center [666, 521] width 170 height 24
type input "80"
click at [681, 558] on input "text" at bounding box center [675, 569] width 125 height 24
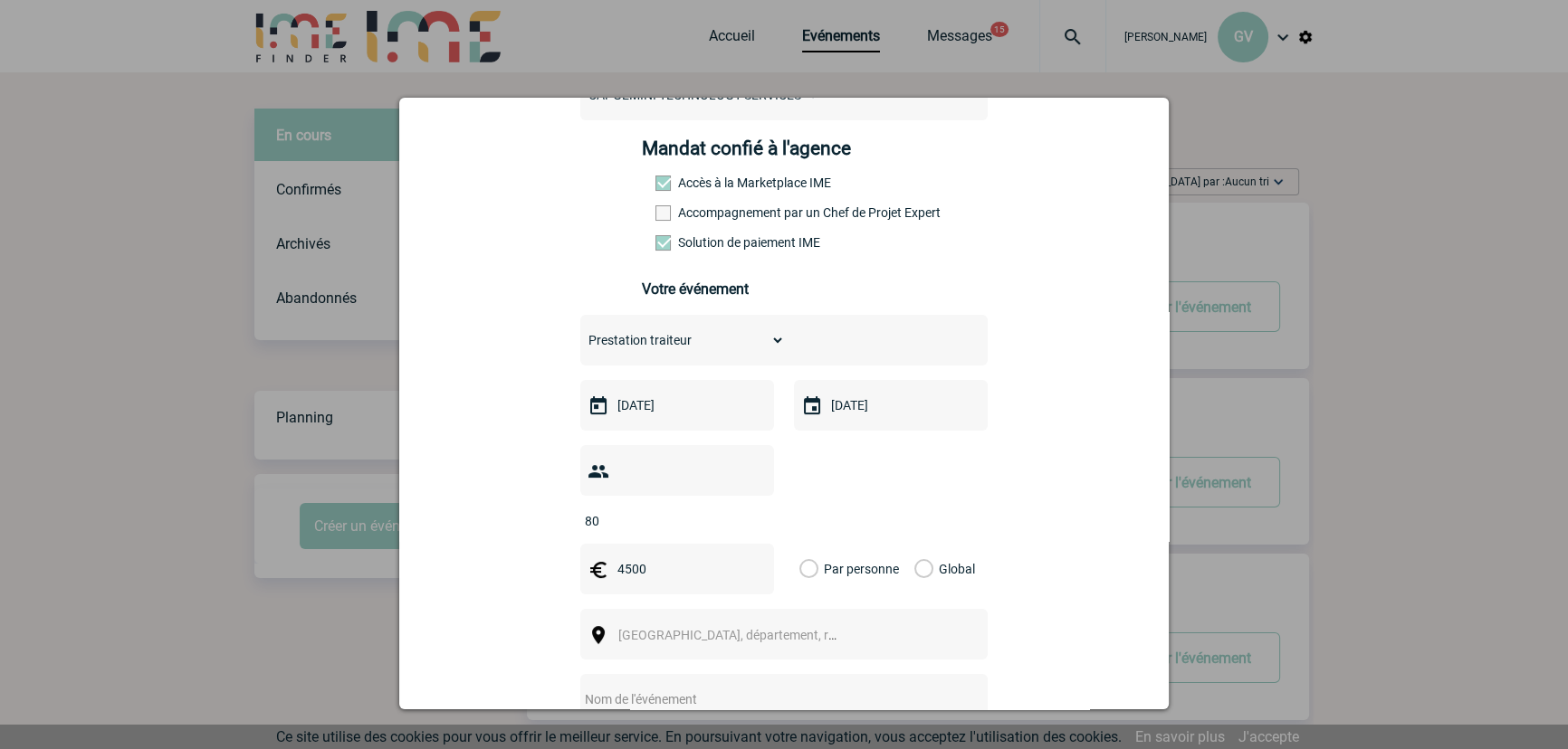
type input "4500"
click at [914, 544] on label "Global" at bounding box center [920, 568] width 12 height 50
click at [0, 0] on input "Global" at bounding box center [0, 0] width 0 height 0
click at [657, 628] on span "[GEOGRAPHIC_DATA], département, région..." at bounding box center [744, 635] width 252 height 15
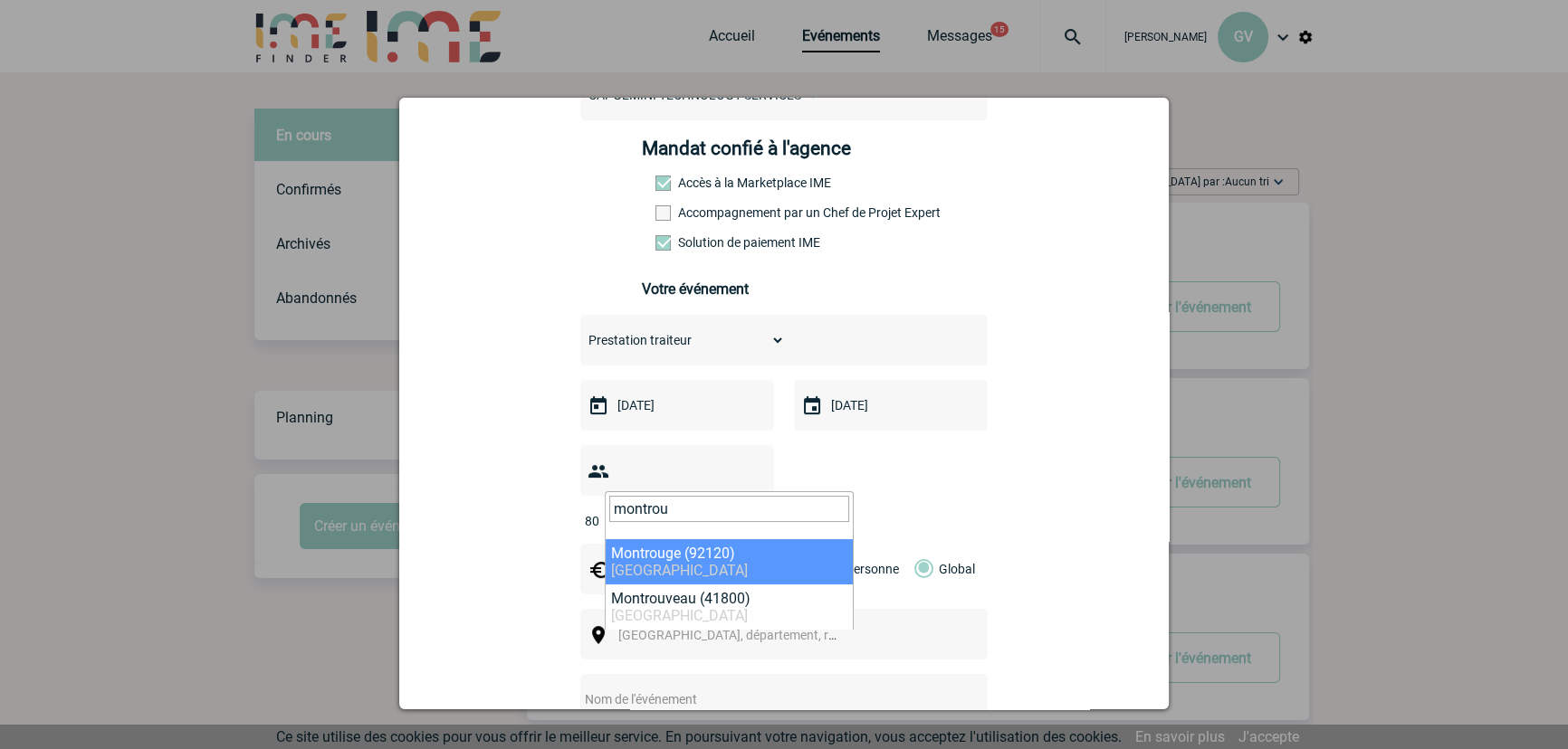
type input "montrou"
select select "49"
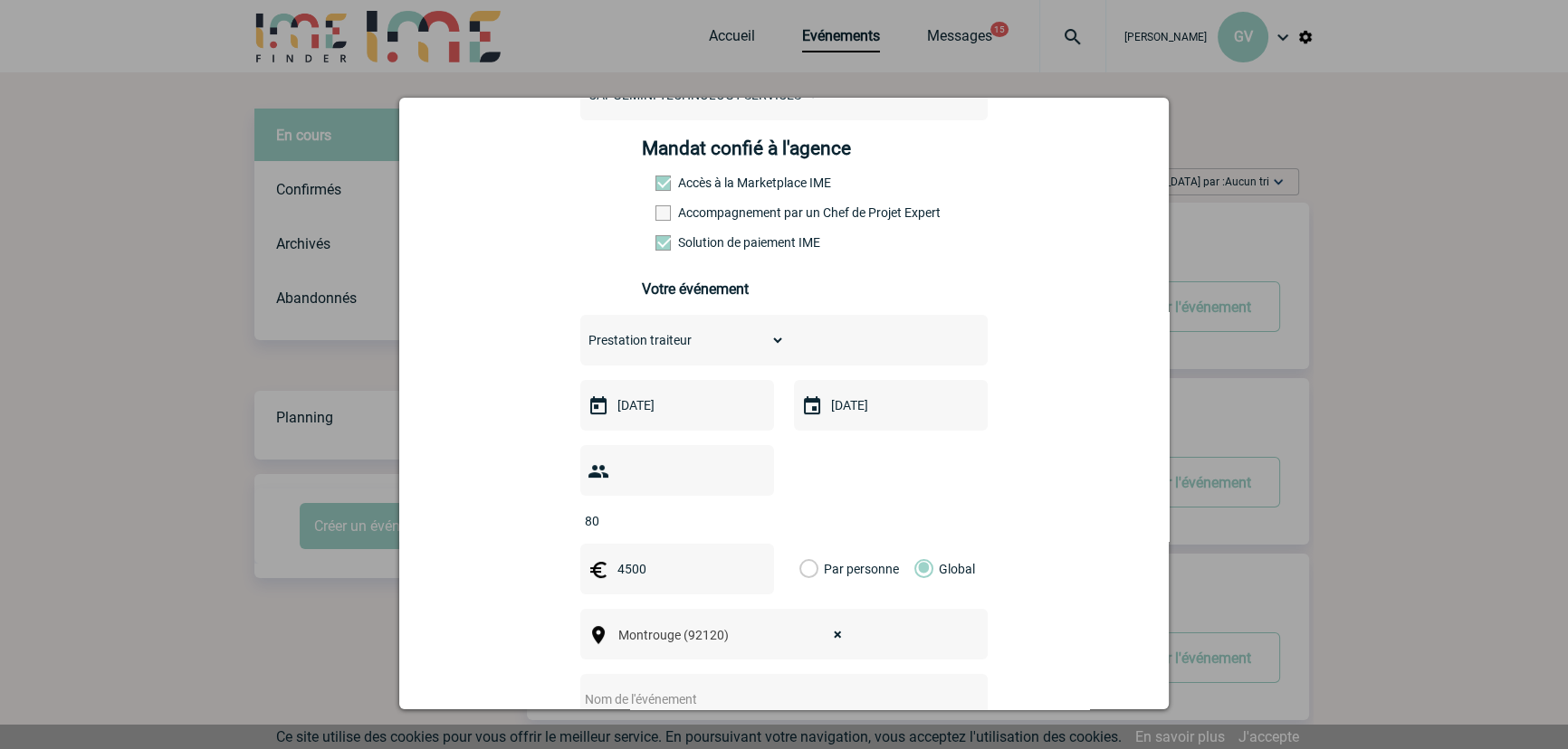
scroll to position [493, 0]
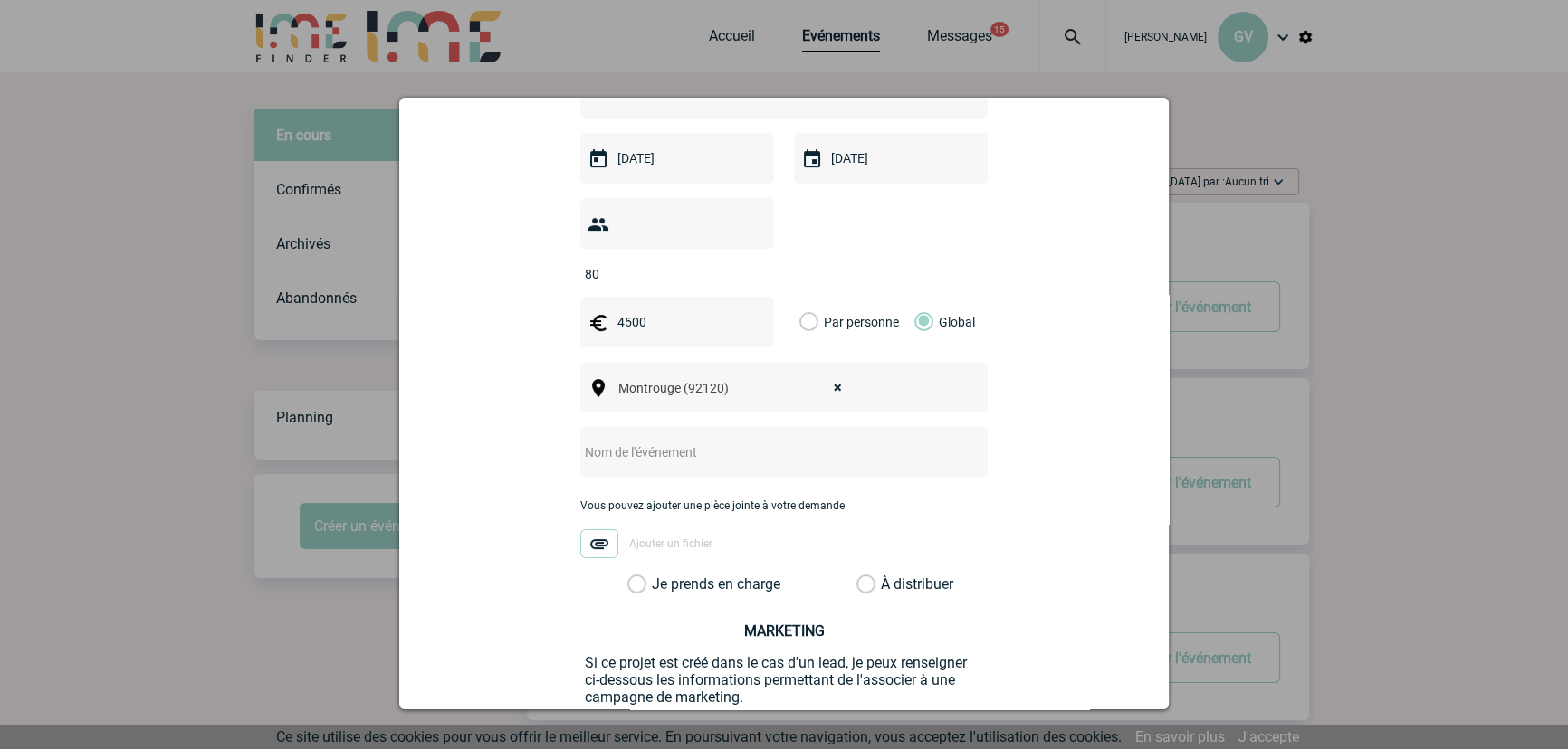
click at [664, 441] on input "text" at bounding box center [760, 453] width 359 height 24
click at [681, 441] on input "text" at bounding box center [760, 453] width 359 height 24
type input "Prestation Traiteur"
click at [652, 575] on label "Je prends en charge" at bounding box center [642, 584] width 31 height 18
click at [0, 0] on input "Je prends en charge" at bounding box center [0, 0] width 0 height 0
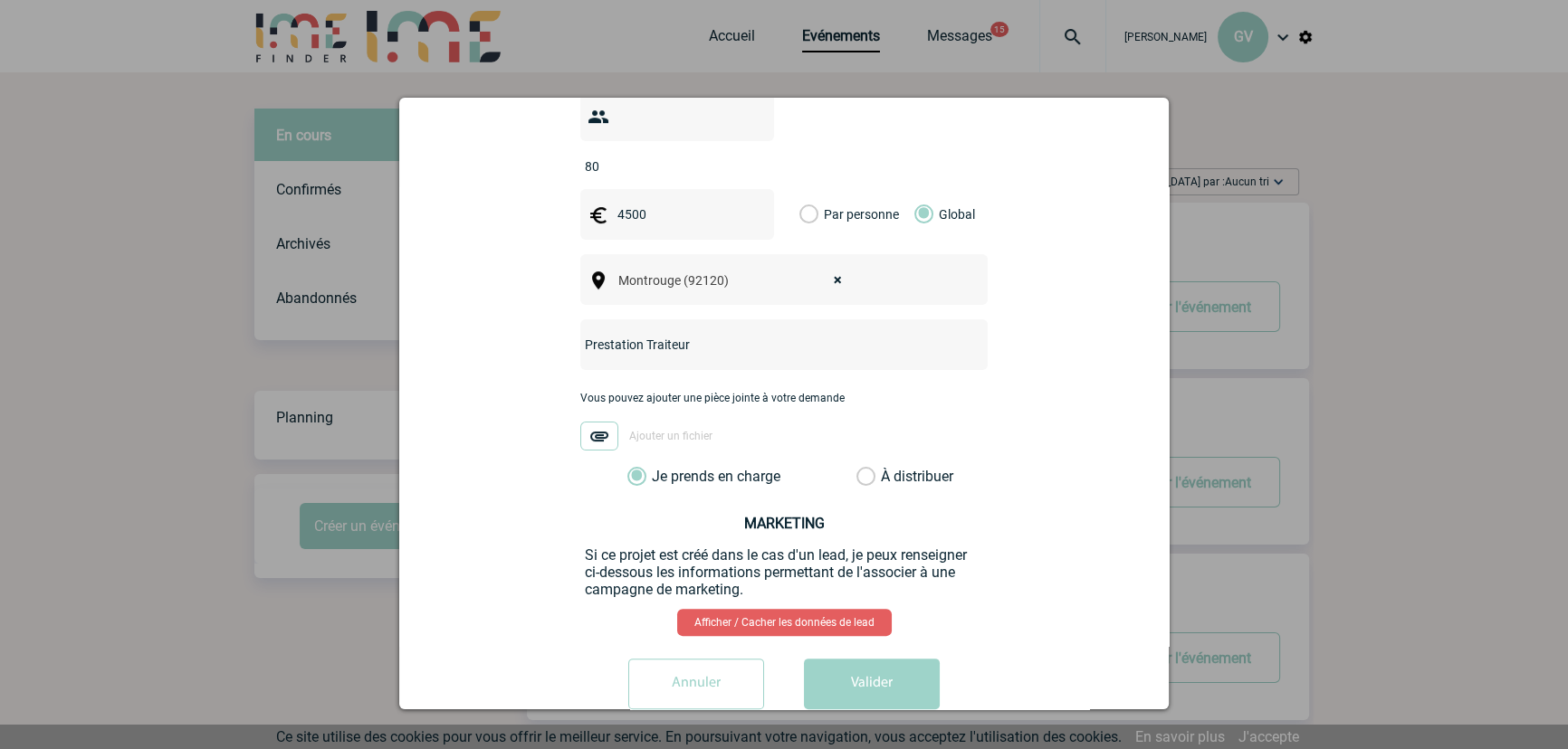
scroll to position [615, 0]
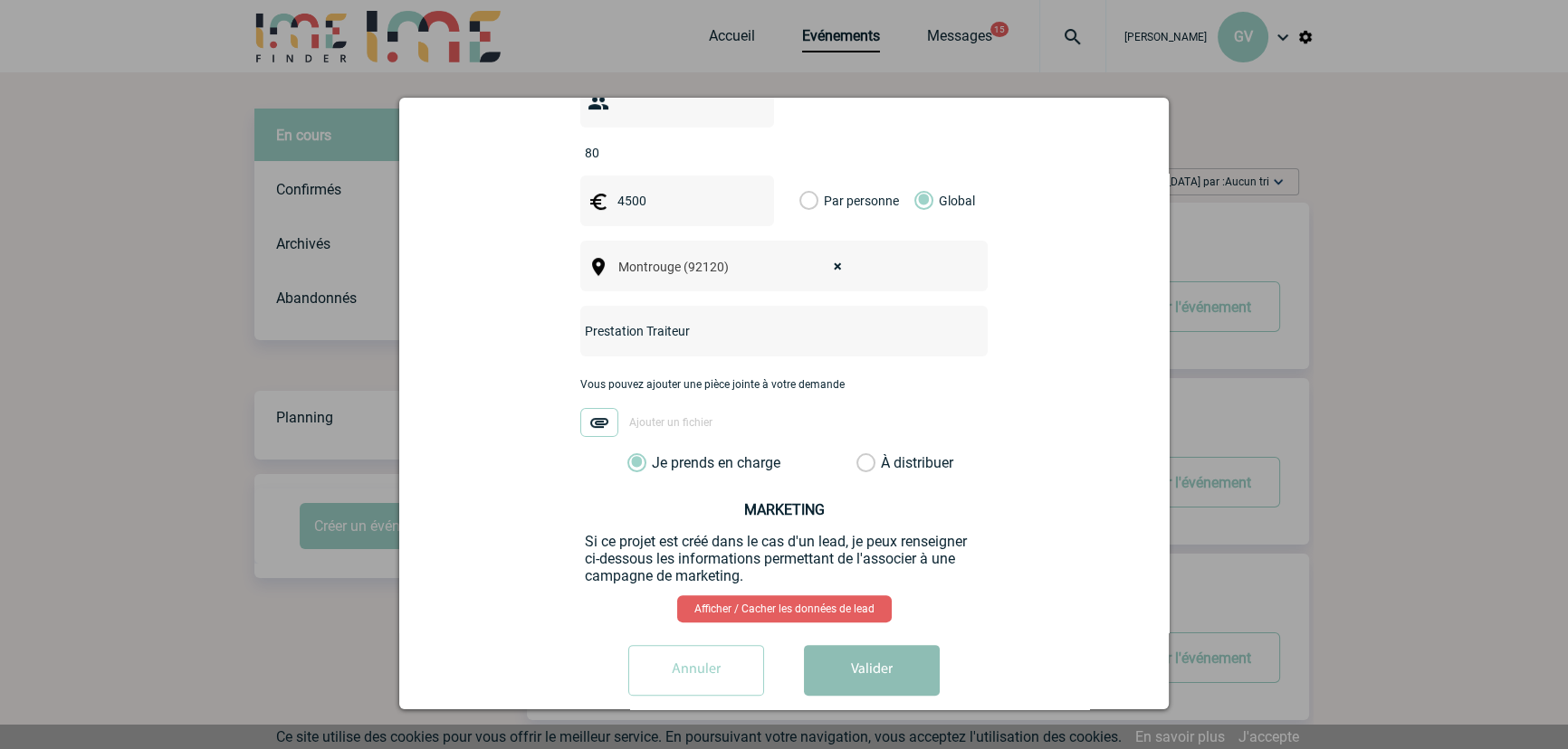
click at [834, 645] on button "Valider" at bounding box center [872, 670] width 136 height 50
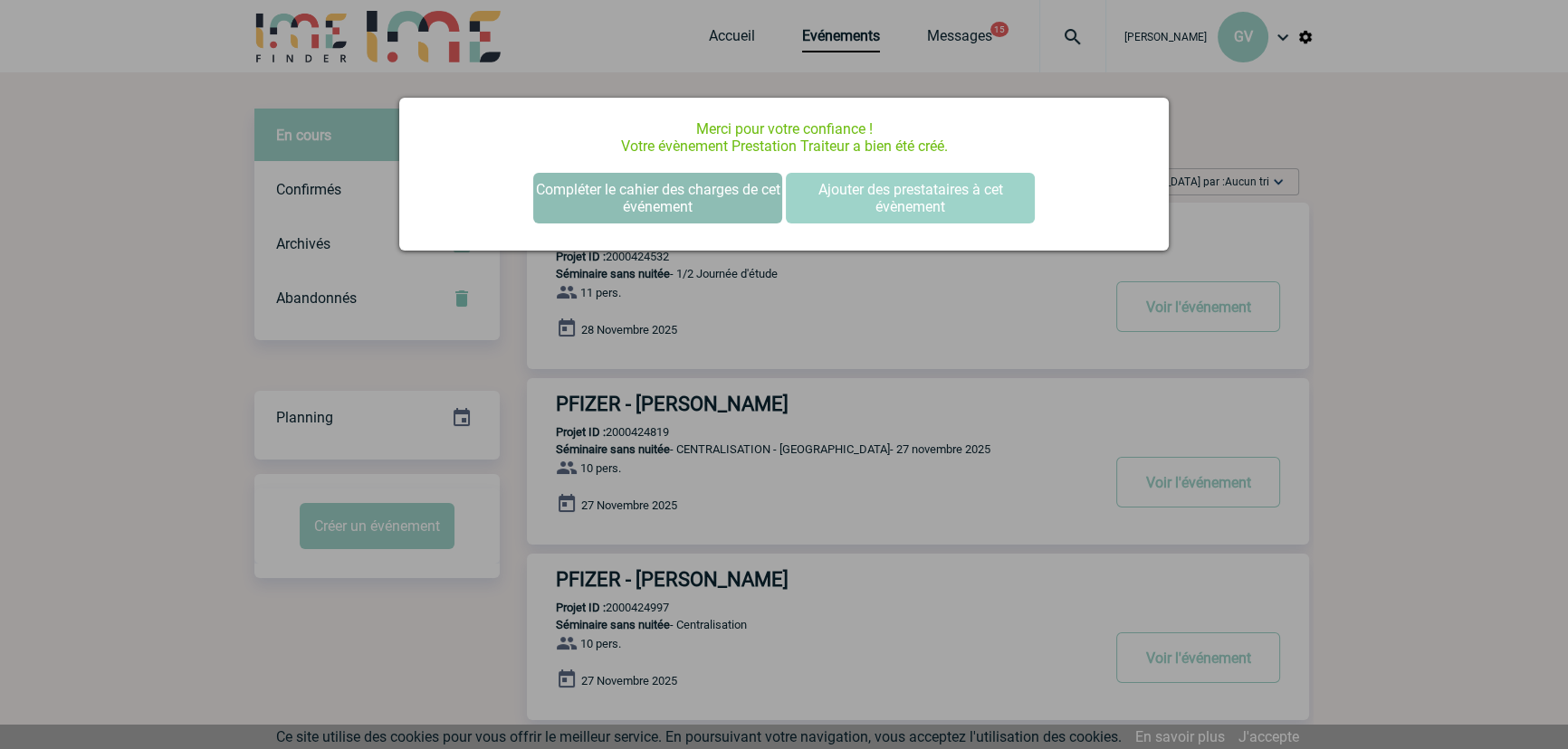
click at [608, 220] on button "Compléter le cahier des charges de cet événement" at bounding box center [658, 197] width 249 height 50
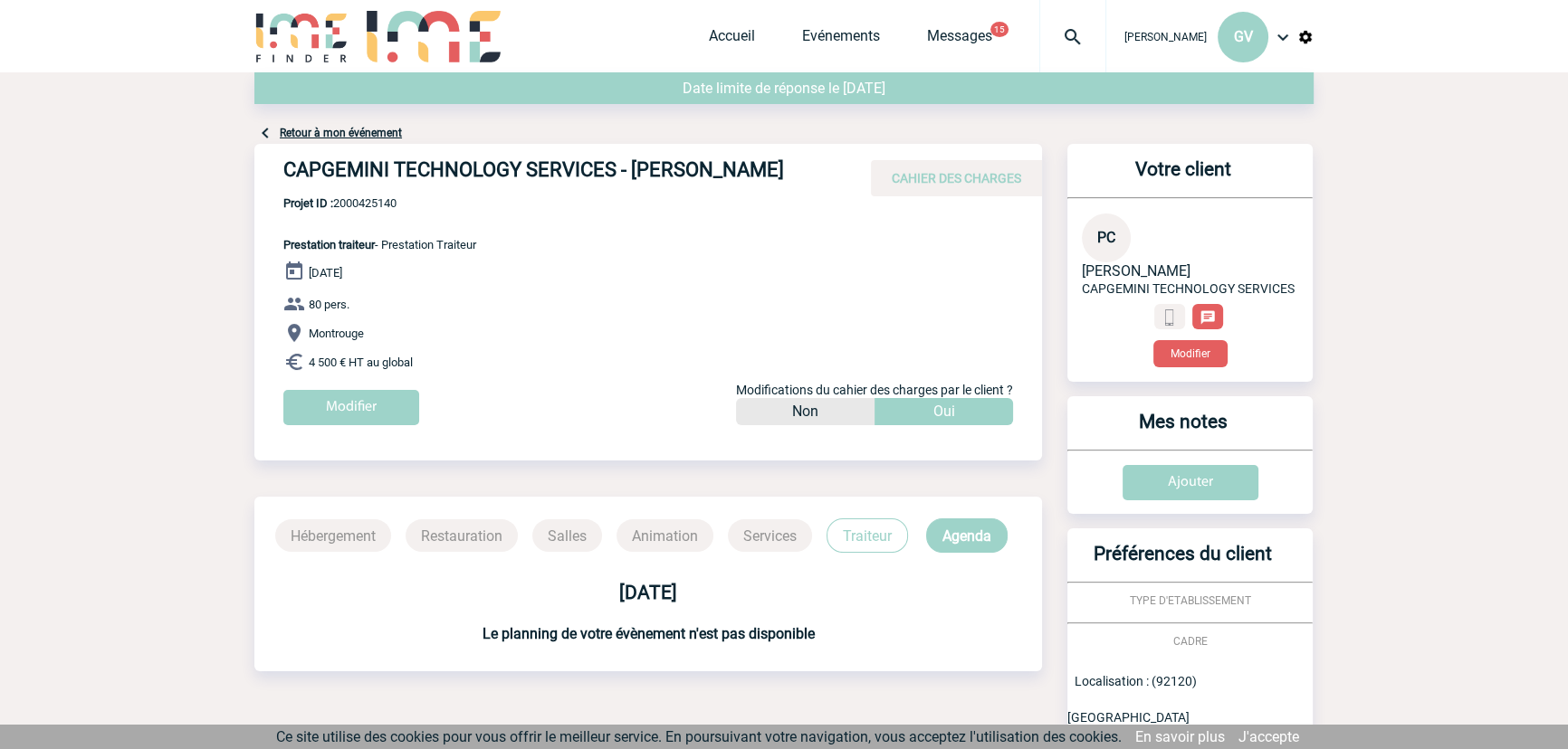
click at [387, 199] on span "Projet ID : 2000425140" at bounding box center [379, 203] width 193 height 14
copy span "2000425140"
